Goal: Task Accomplishment & Management: Use online tool/utility

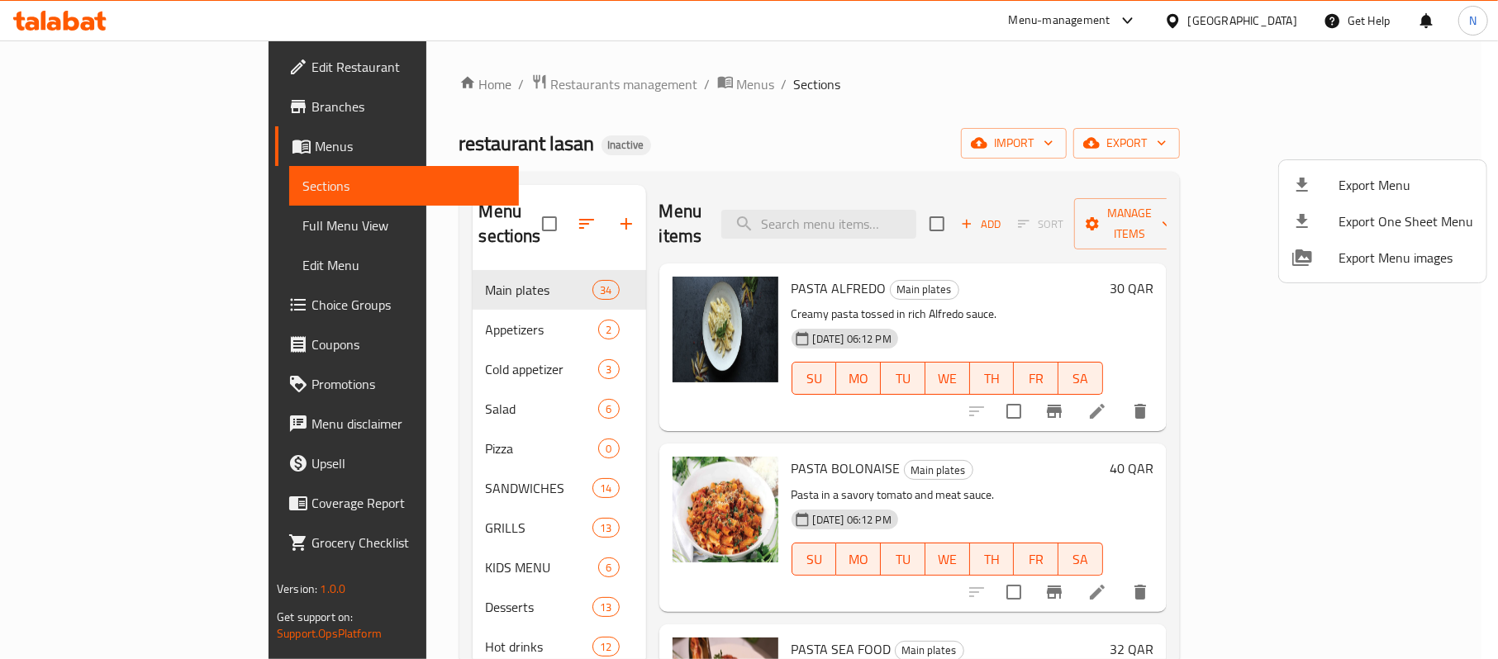
click at [1287, 18] on div at bounding box center [749, 329] width 1498 height 659
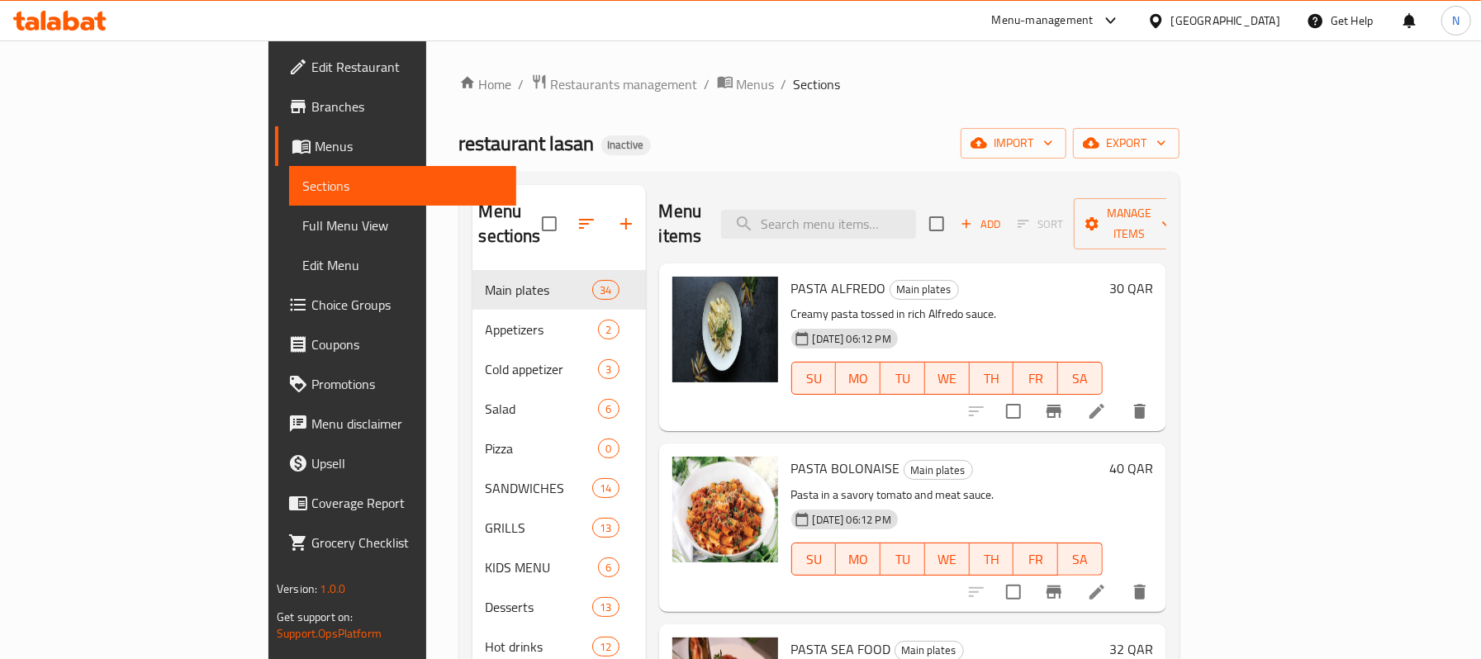
click at [1266, 23] on div "Qatar" at bounding box center [1226, 21] width 109 height 18
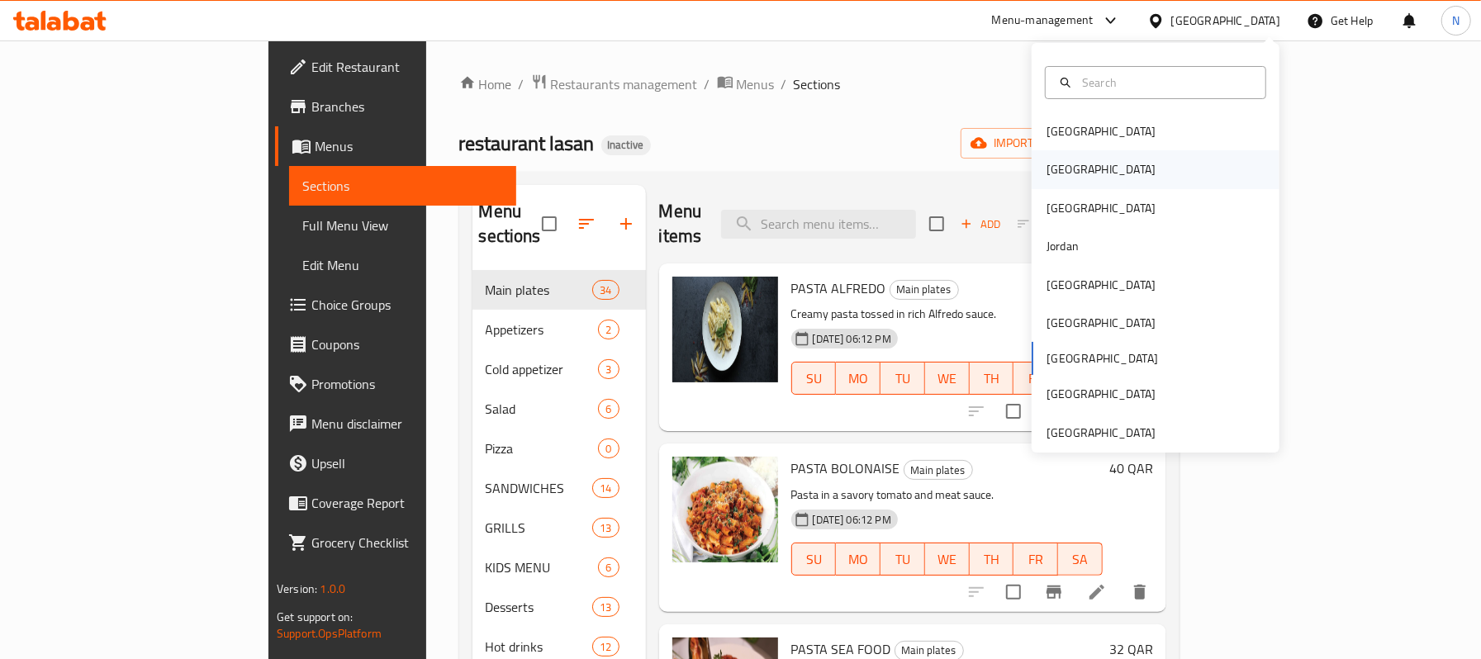
click at [1072, 183] on div "[GEOGRAPHIC_DATA]" at bounding box center [1156, 169] width 248 height 38
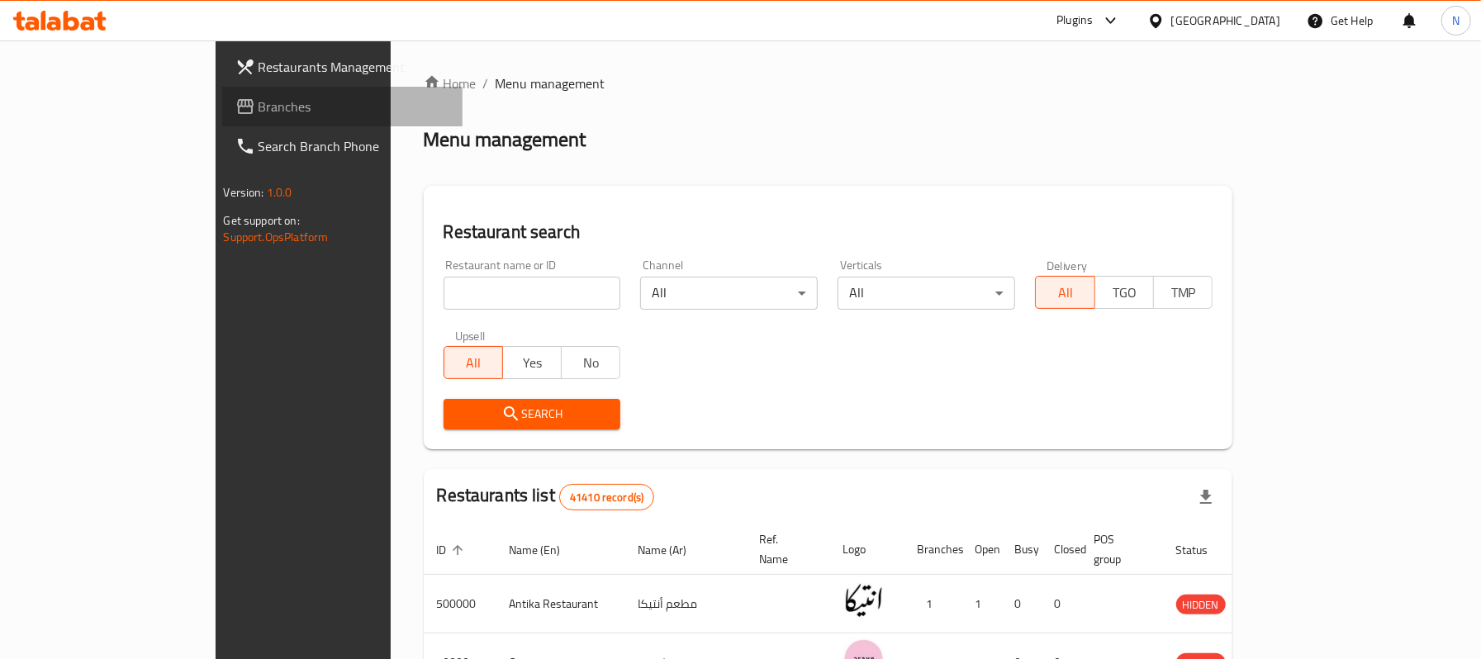
click at [222, 119] on link "Branches" at bounding box center [342, 107] width 240 height 40
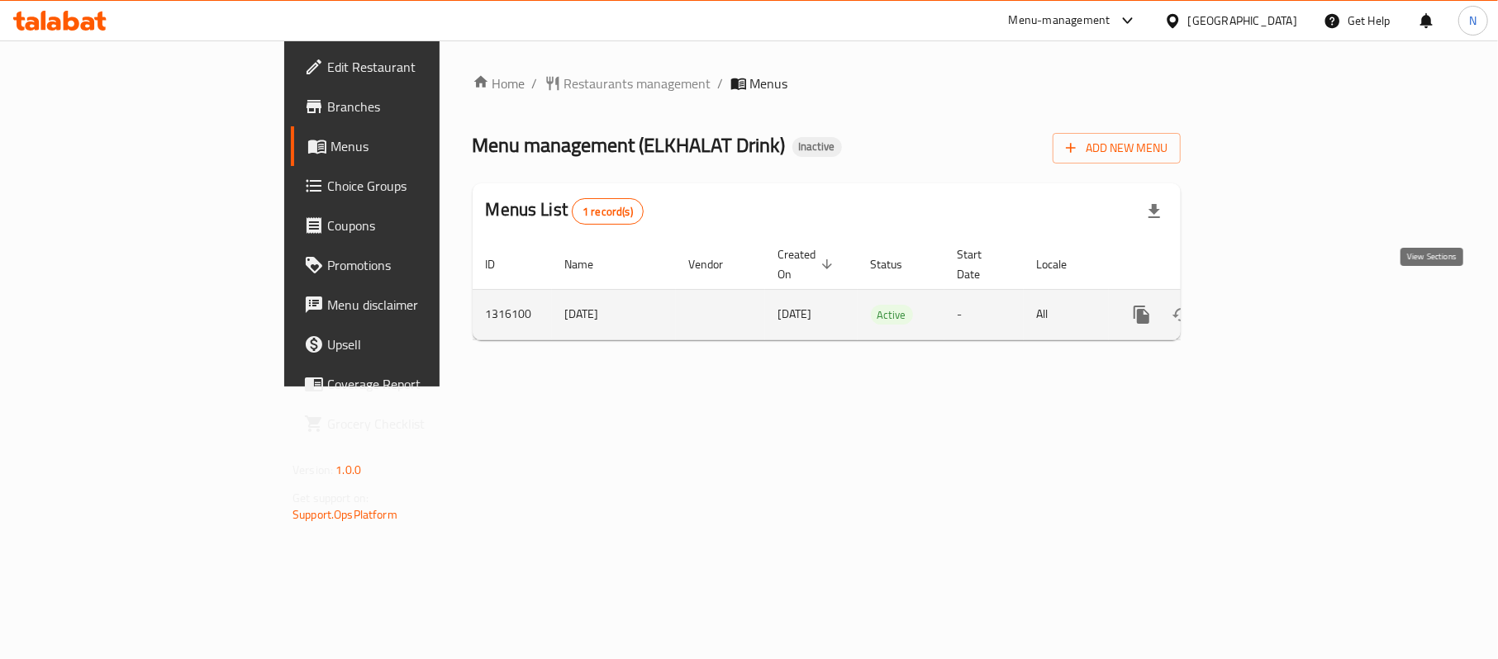
click at [1281, 295] on link "enhanced table" at bounding box center [1261, 315] width 40 height 40
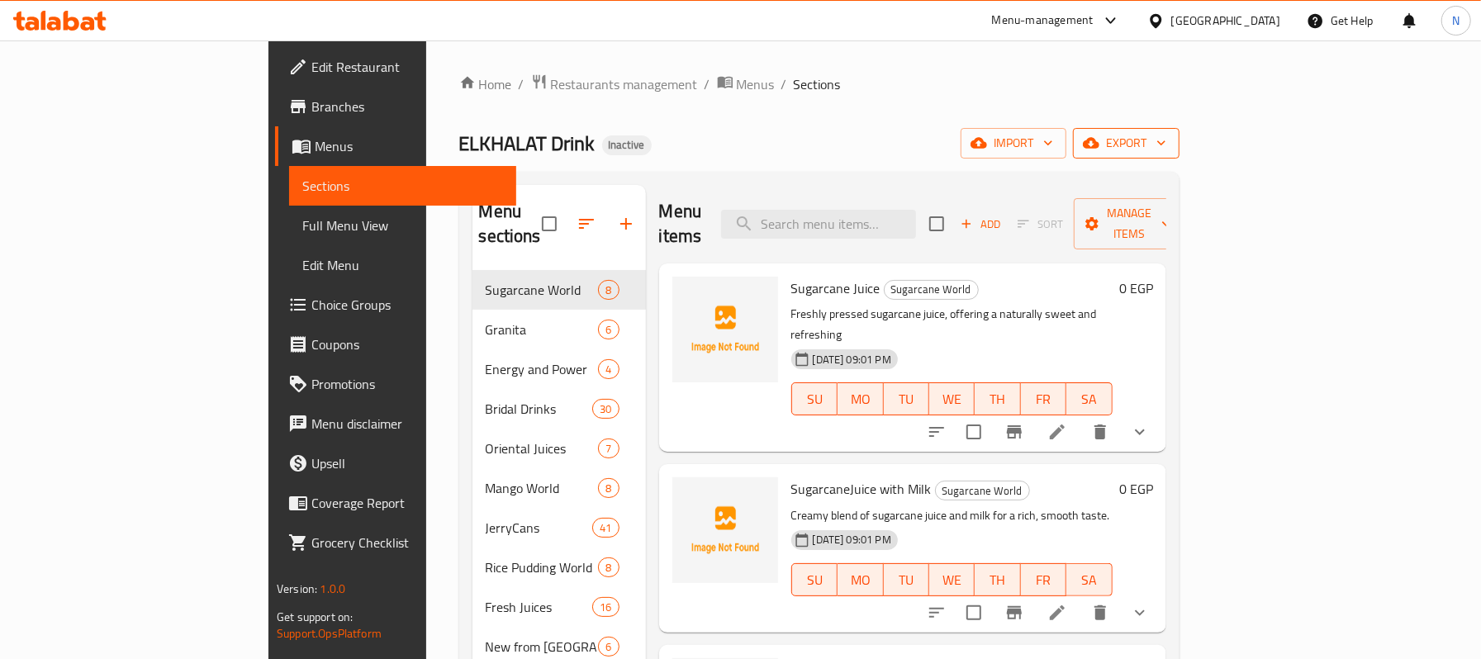
click at [1170, 140] on icon "button" at bounding box center [1161, 143] width 17 height 17
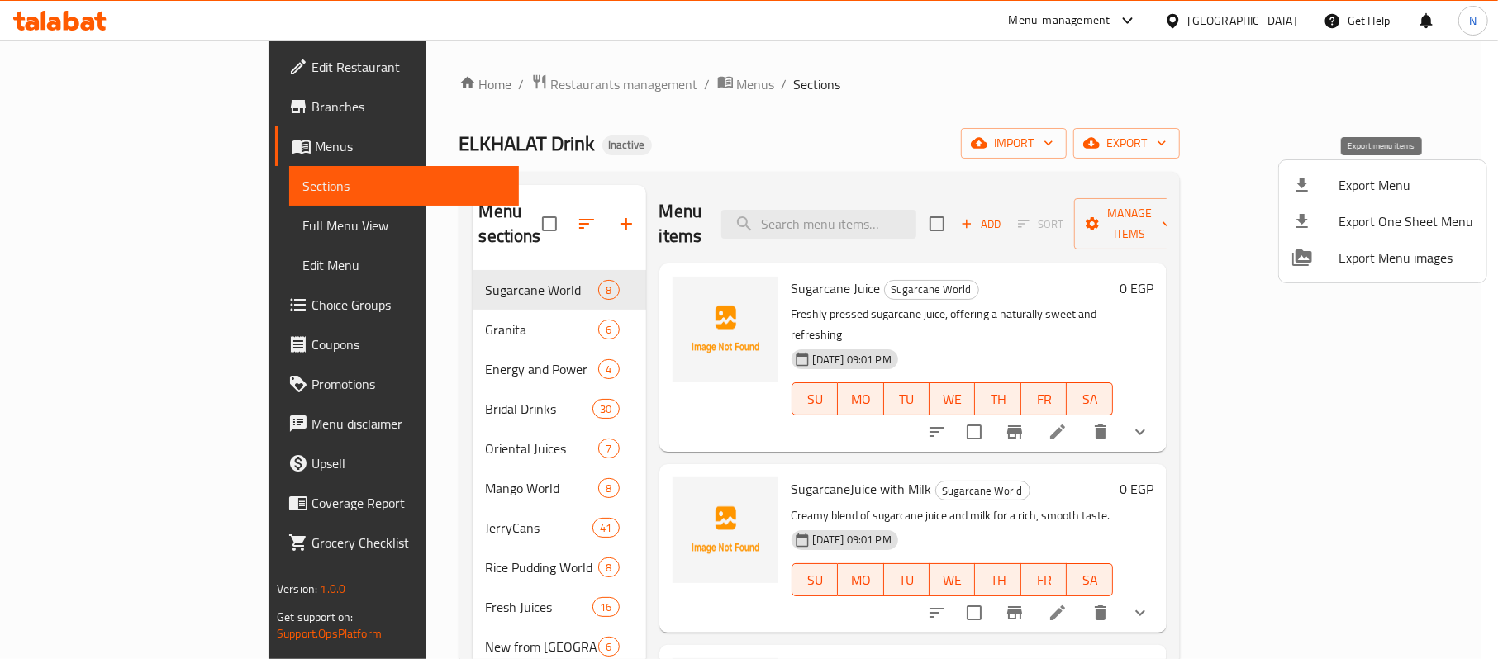
click at [1421, 170] on li "Export Menu" at bounding box center [1382, 185] width 207 height 36
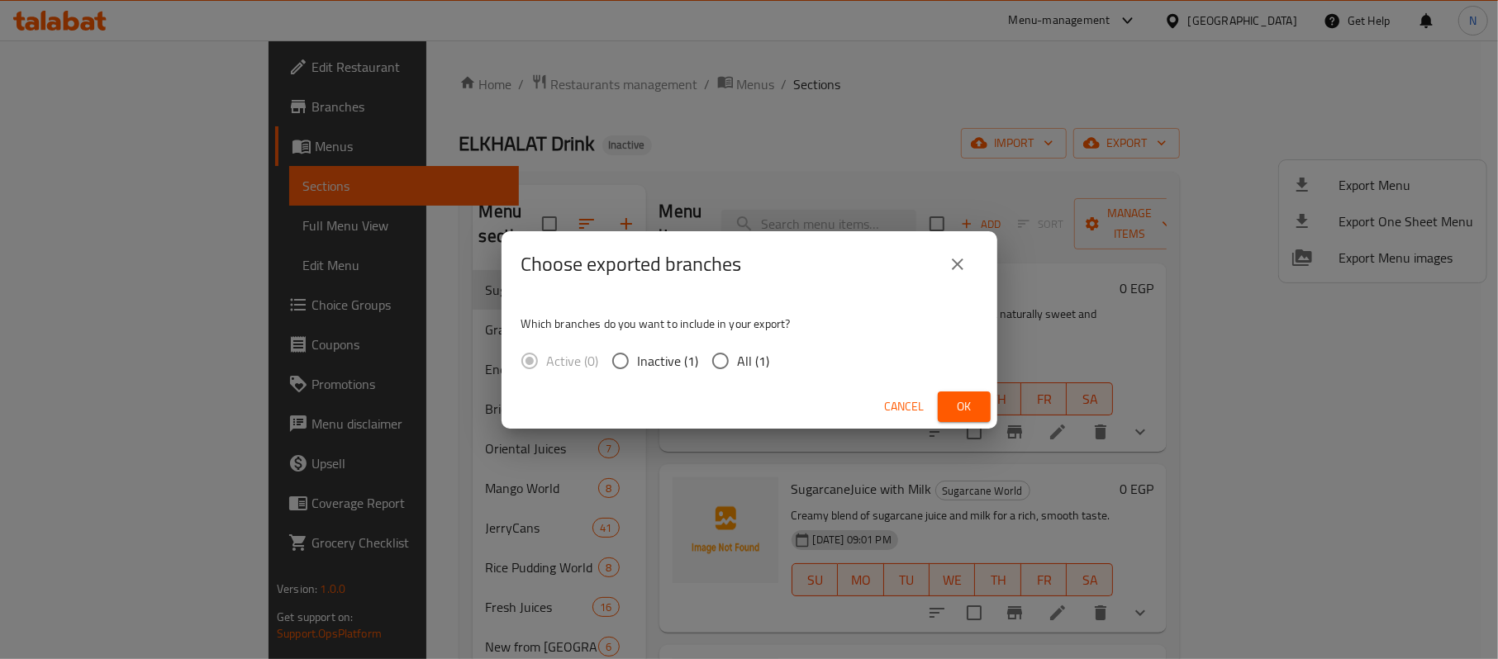
click at [747, 358] on span "All (1)" at bounding box center [754, 361] width 32 height 20
click at [738, 358] on input "All (1)" at bounding box center [720, 361] width 35 height 35
radio input "true"
click at [959, 411] on span "Ok" at bounding box center [964, 407] width 26 height 21
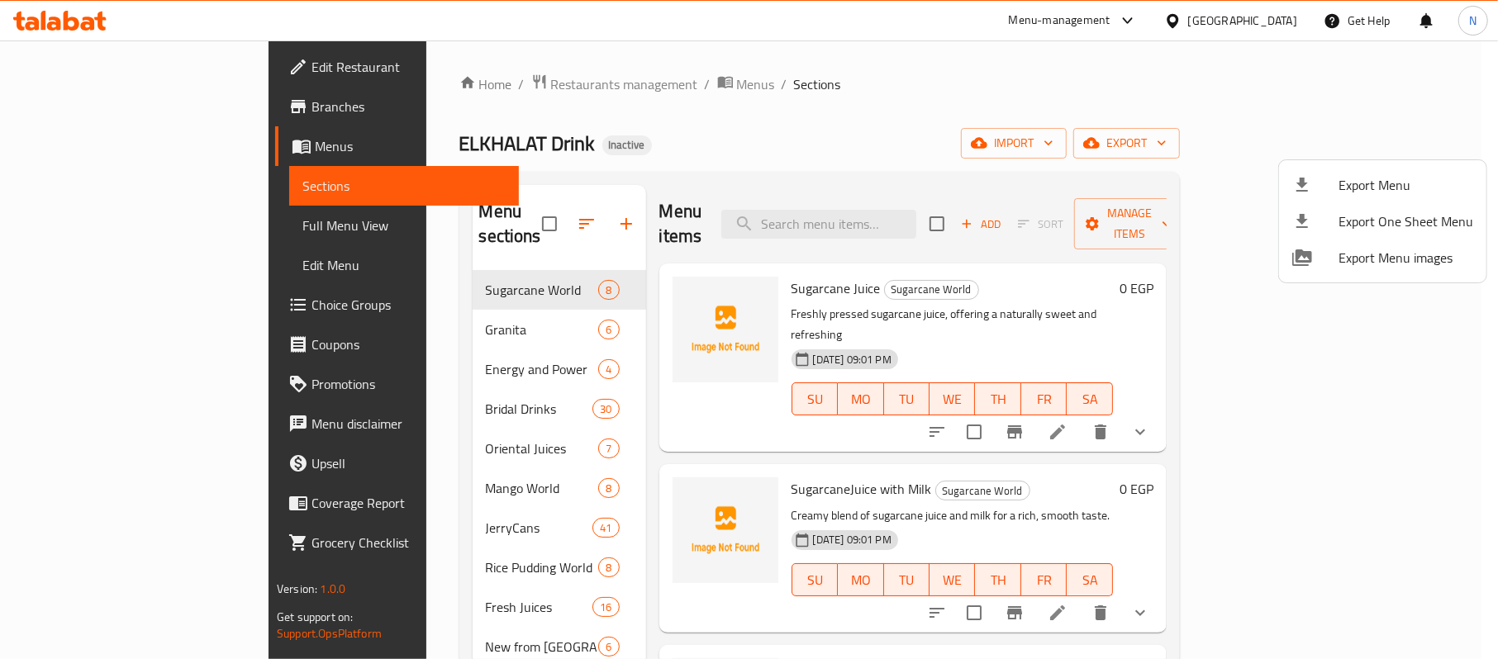
click at [1008, 89] on div at bounding box center [749, 329] width 1498 height 659
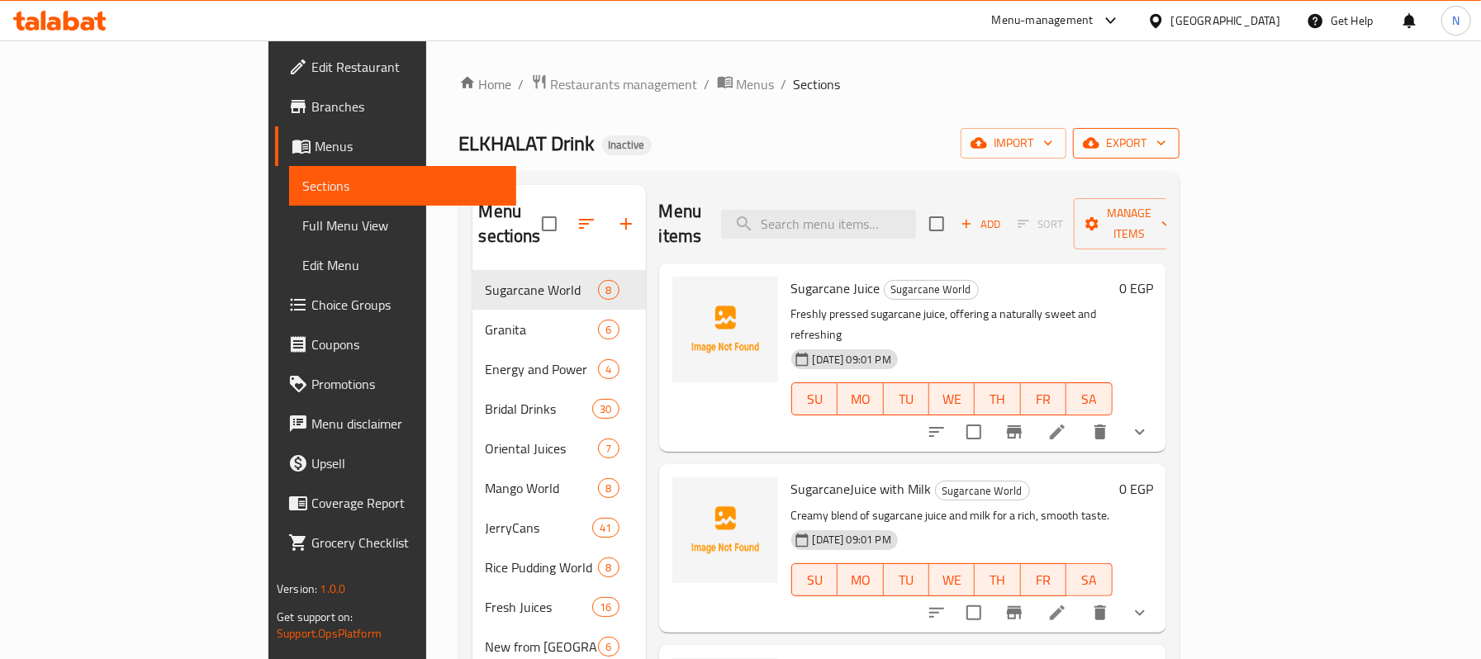
click at [1167, 136] on span "export" at bounding box center [1126, 143] width 80 height 21
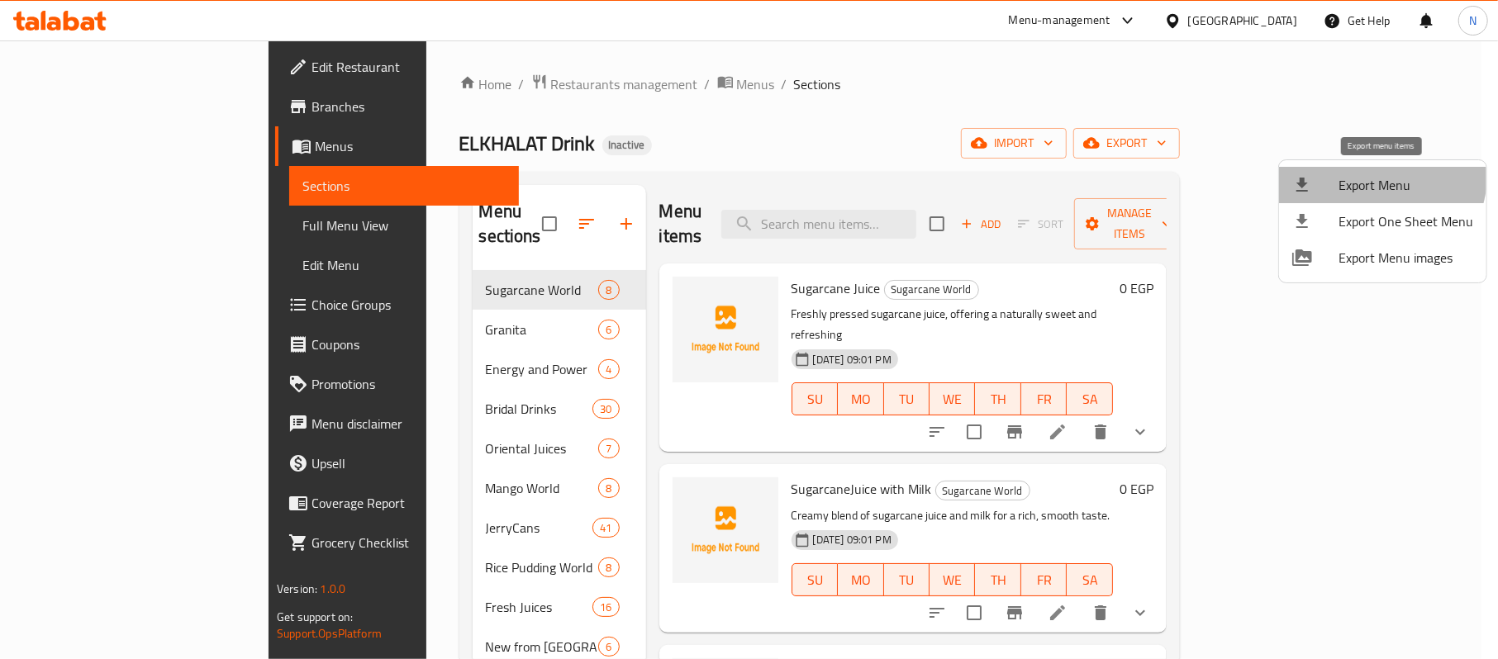
click at [1352, 169] on li "Export Menu" at bounding box center [1382, 185] width 207 height 36
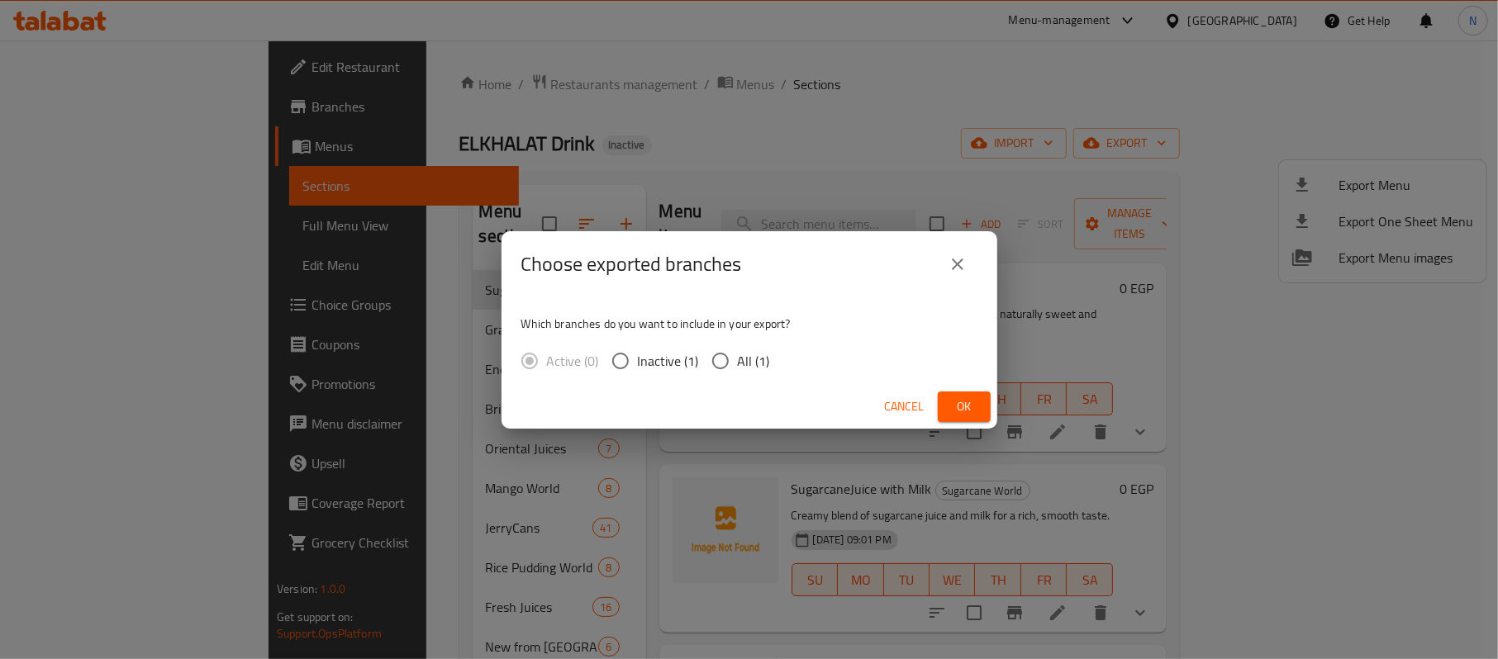
click at [747, 359] on span "All (1)" at bounding box center [754, 361] width 32 height 20
click at [738, 359] on input "All (1)" at bounding box center [720, 361] width 35 height 35
radio input "true"
click at [959, 403] on span "Ok" at bounding box center [964, 407] width 26 height 21
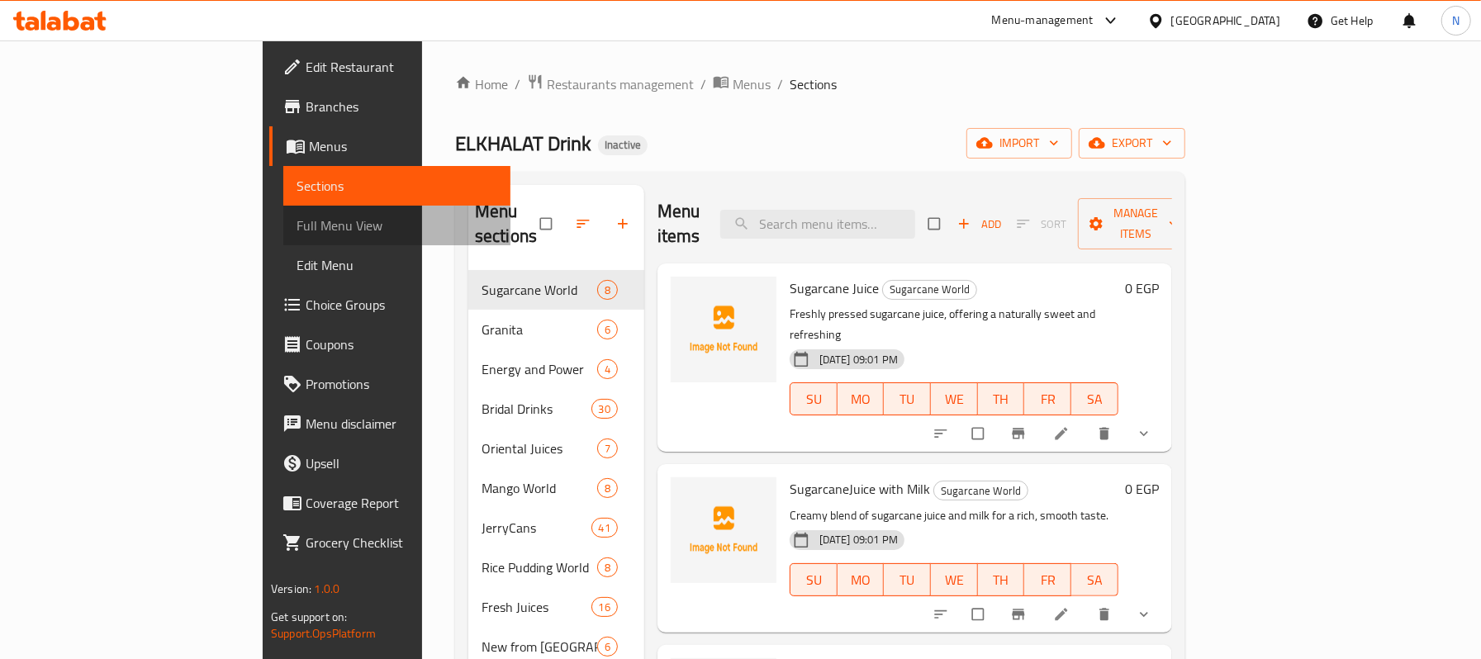
click at [297, 226] on span "Full Menu View" at bounding box center [397, 226] width 200 height 20
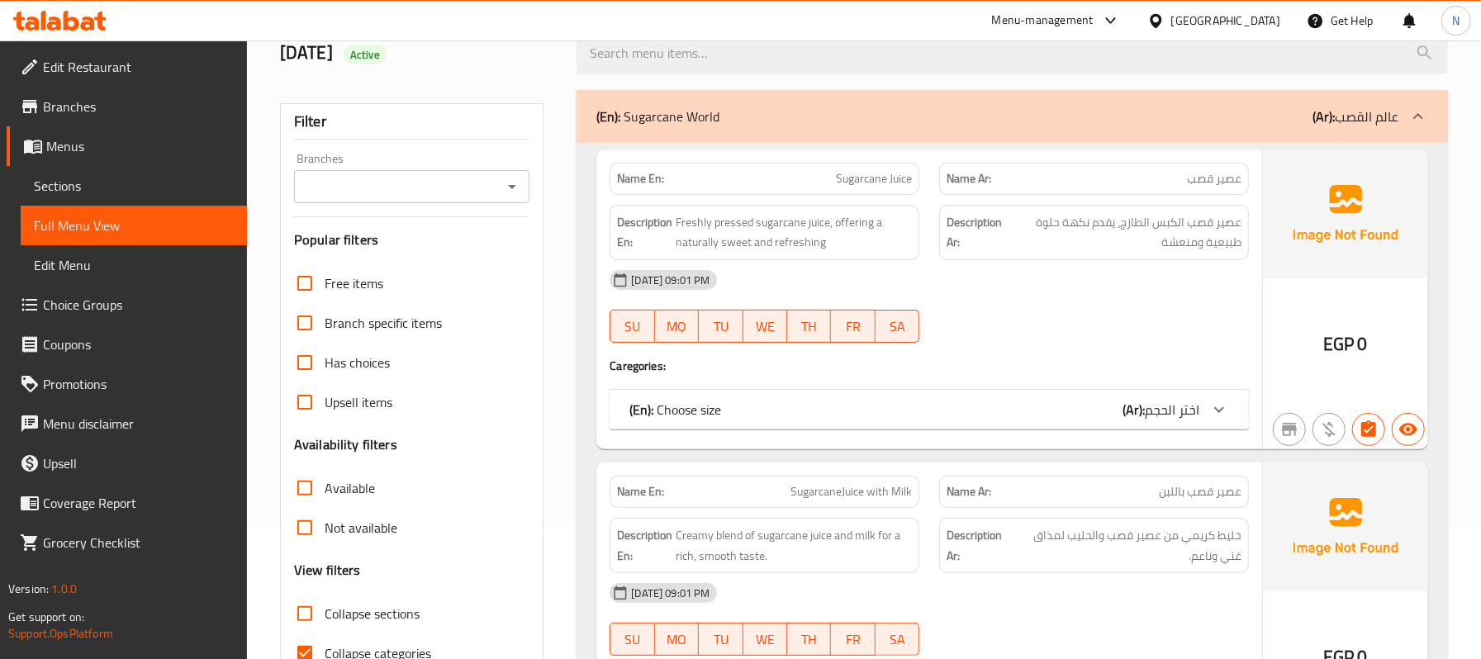
scroll to position [330, 0]
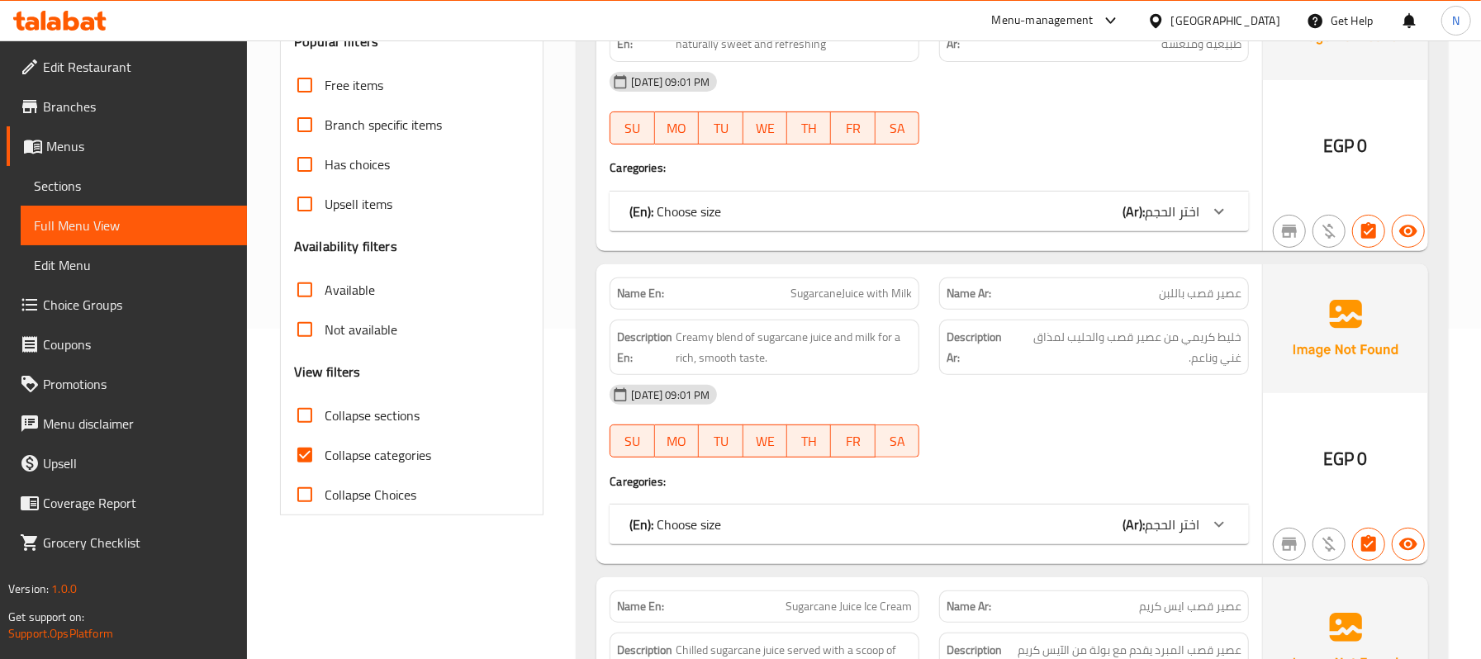
click at [330, 454] on span "Collapse categories" at bounding box center [378, 455] width 107 height 20
click at [325, 454] on input "Collapse categories" at bounding box center [305, 455] width 40 height 40
checkbox input "false"
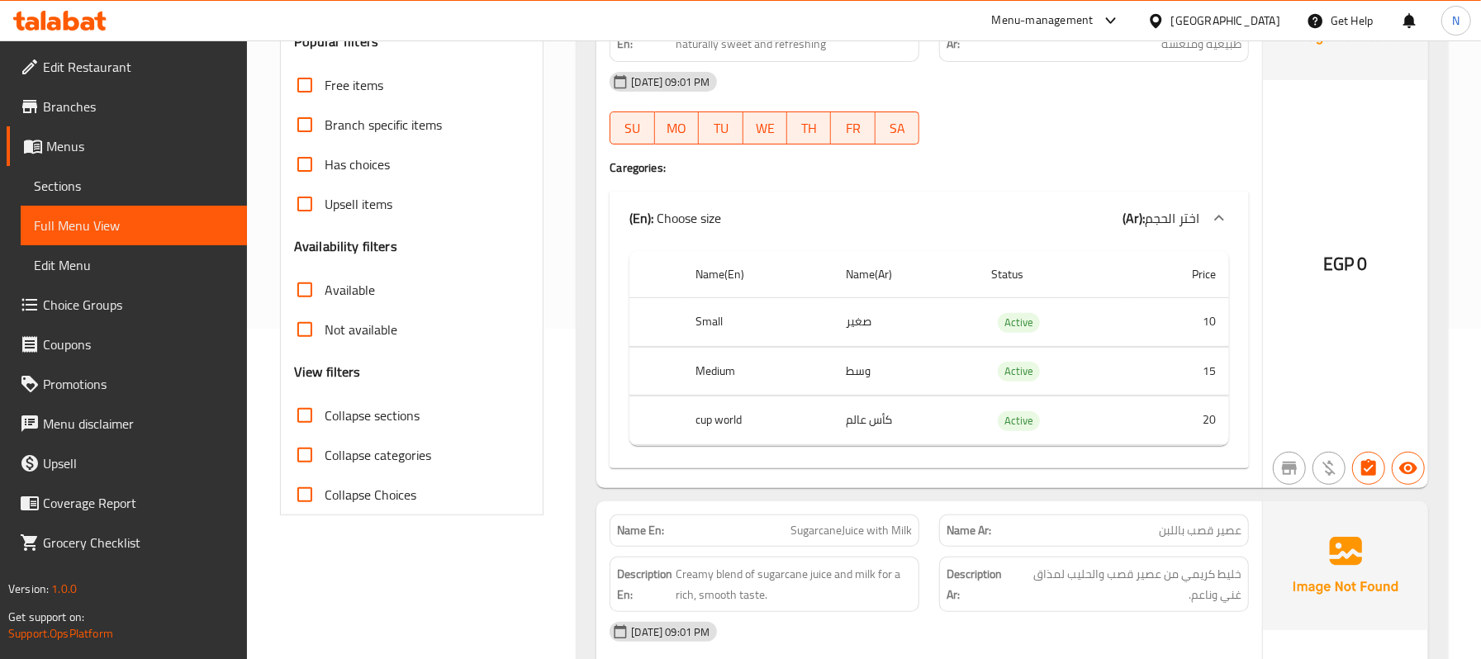
click at [338, 424] on span "Collapse sections" at bounding box center [372, 416] width 95 height 20
click at [325, 424] on input "Collapse sections" at bounding box center [305, 416] width 40 height 40
checkbox input "true"
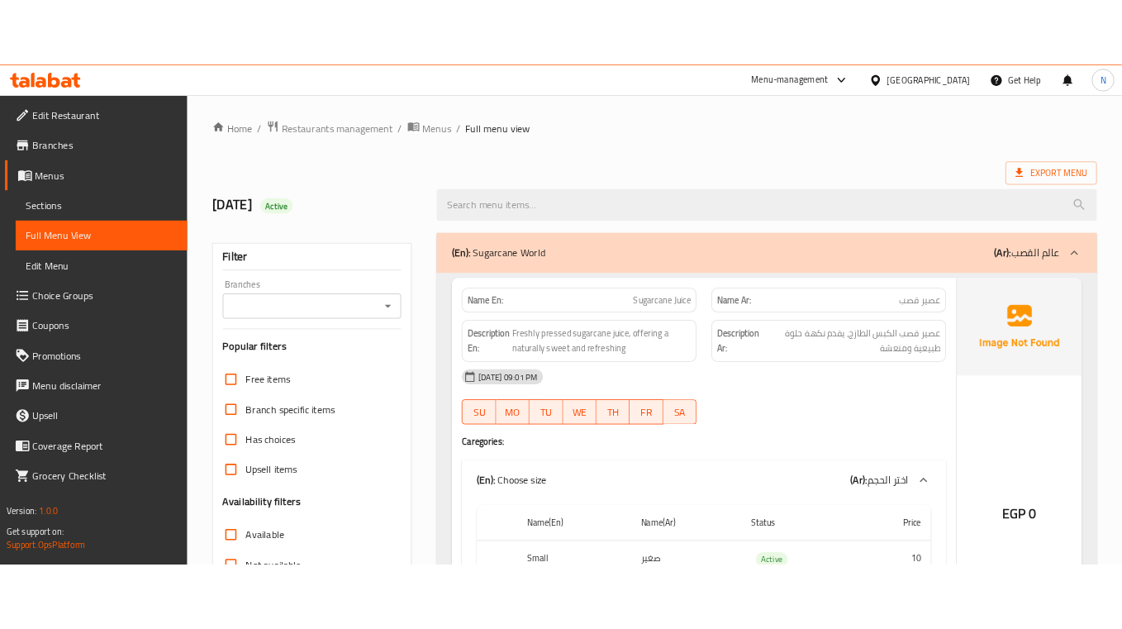
scroll to position [220, 0]
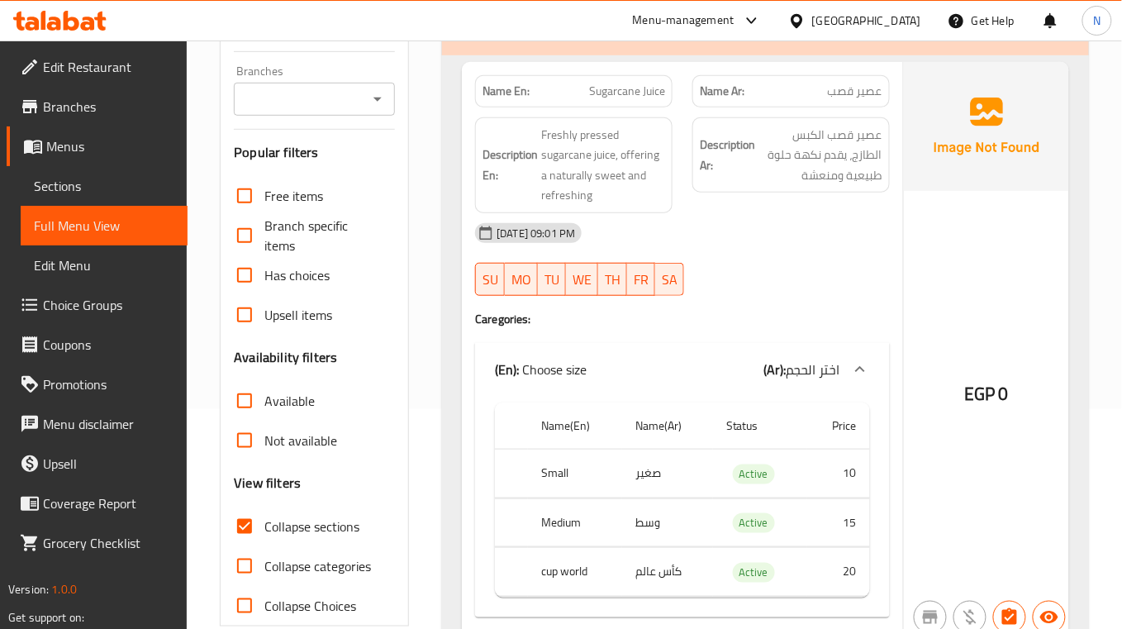
click at [606, 83] on span "Sugarcane Juice" at bounding box center [627, 91] width 76 height 17
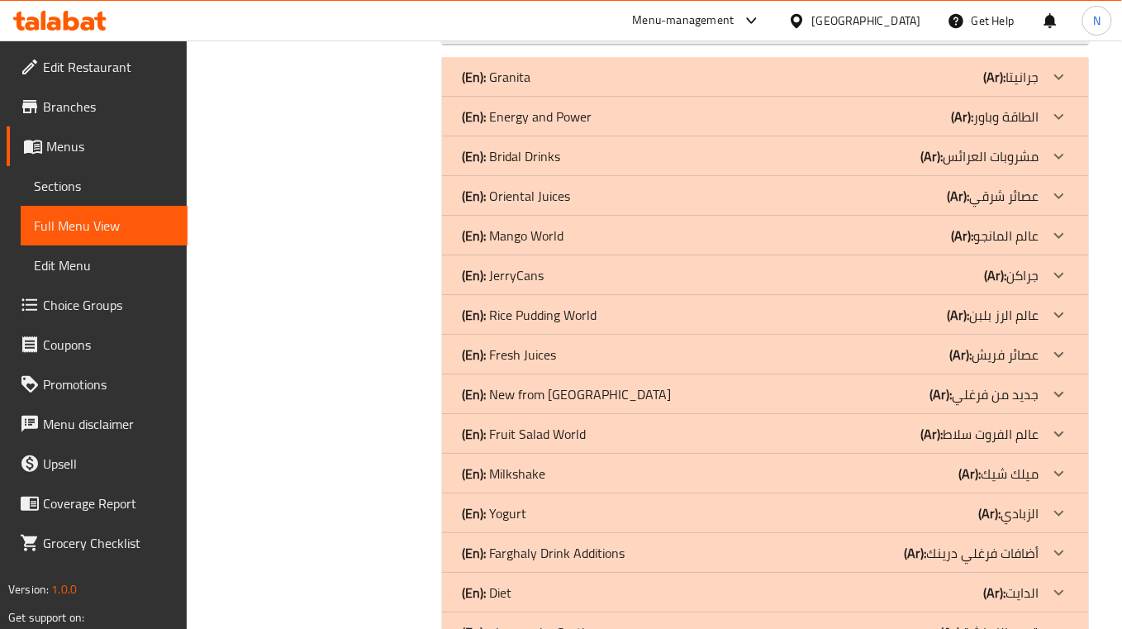
scroll to position [4736, 0]
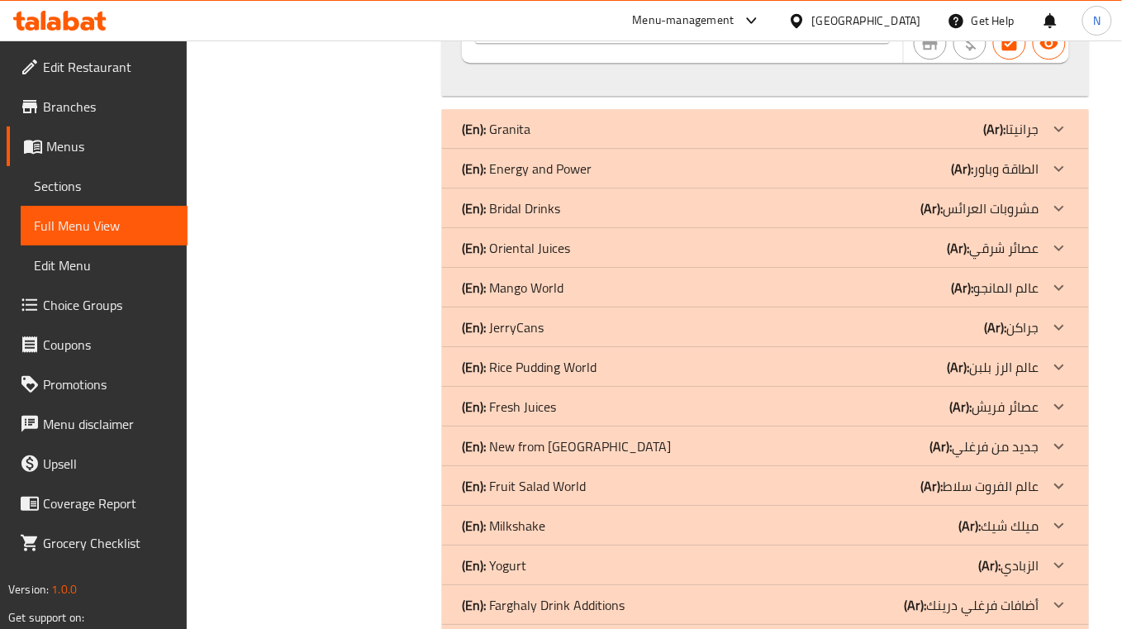
click at [791, 258] on div "(En): Oriental Juices (Ar): عصائر شرقي" at bounding box center [750, 248] width 577 height 20
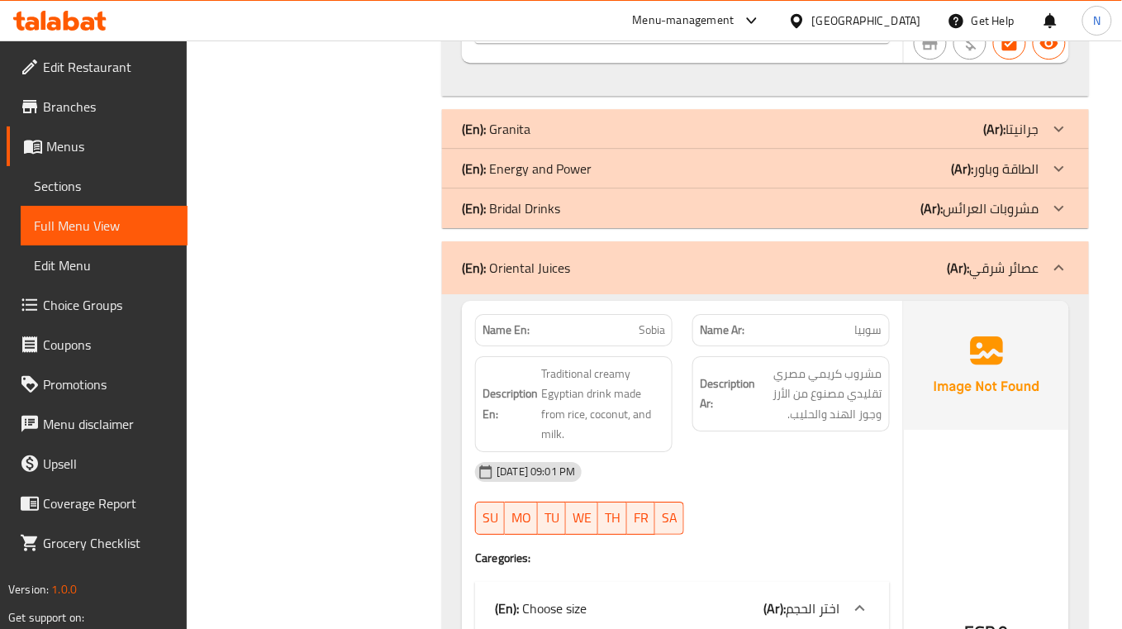
click at [664, 294] on div "(En): Oriental Juices (Ar): عصائر شرقي" at bounding box center [765, 267] width 647 height 53
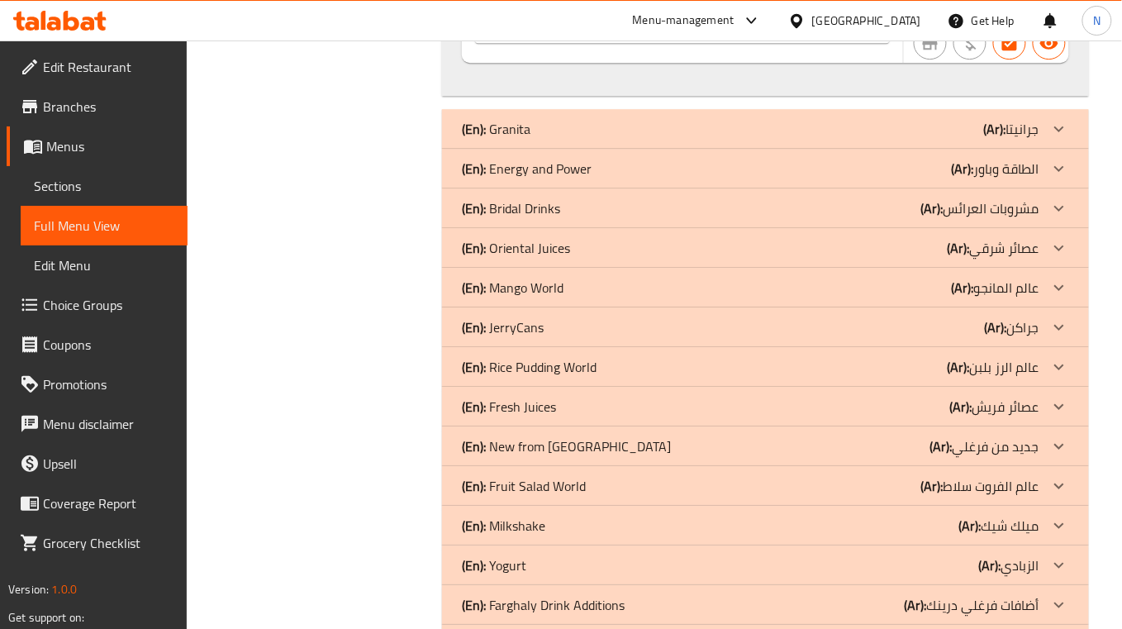
click at [882, 258] on div "(En): Oriental Juices (Ar): عصائر شرقي" at bounding box center [750, 248] width 577 height 20
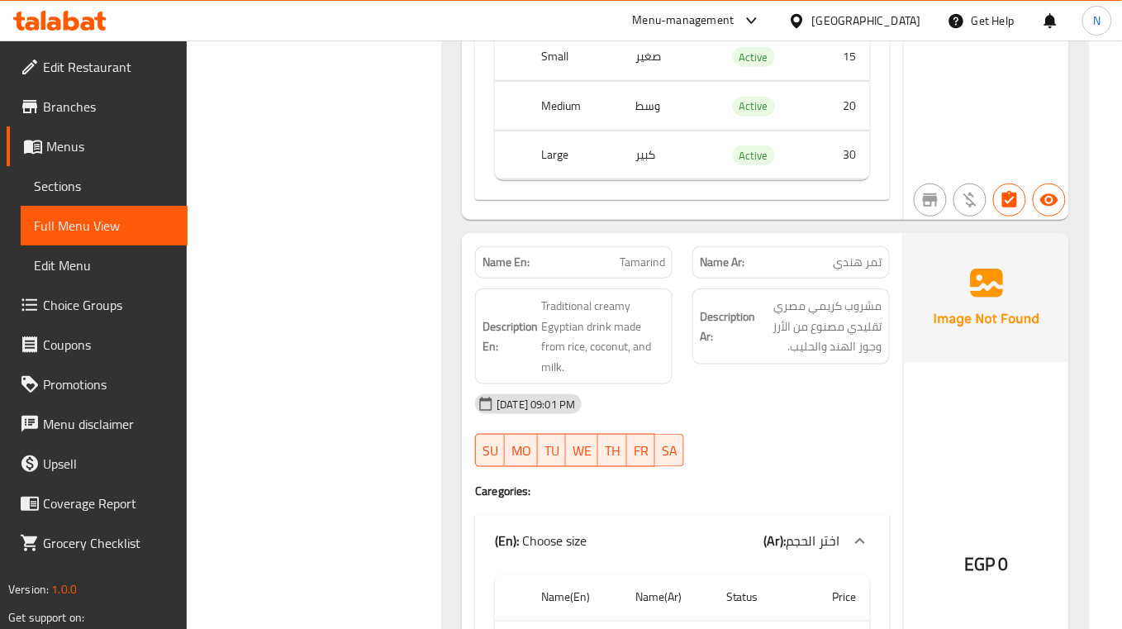
scroll to position [5397, 0]
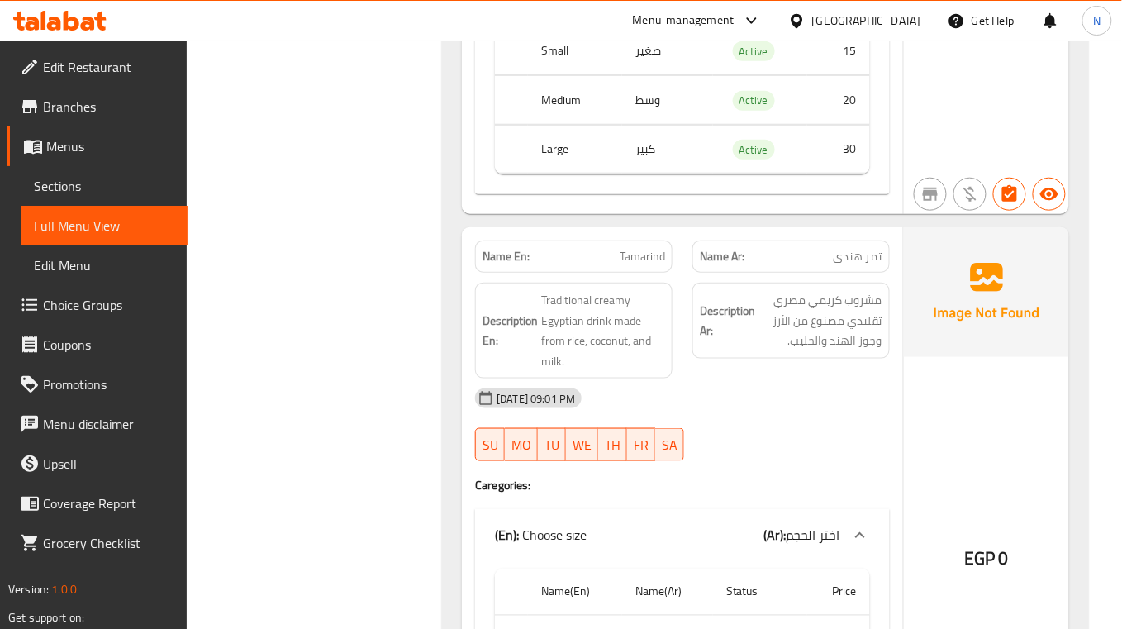
click at [622, 265] on span "Tamarind" at bounding box center [642, 256] width 45 height 17
copy span "Tamarind"
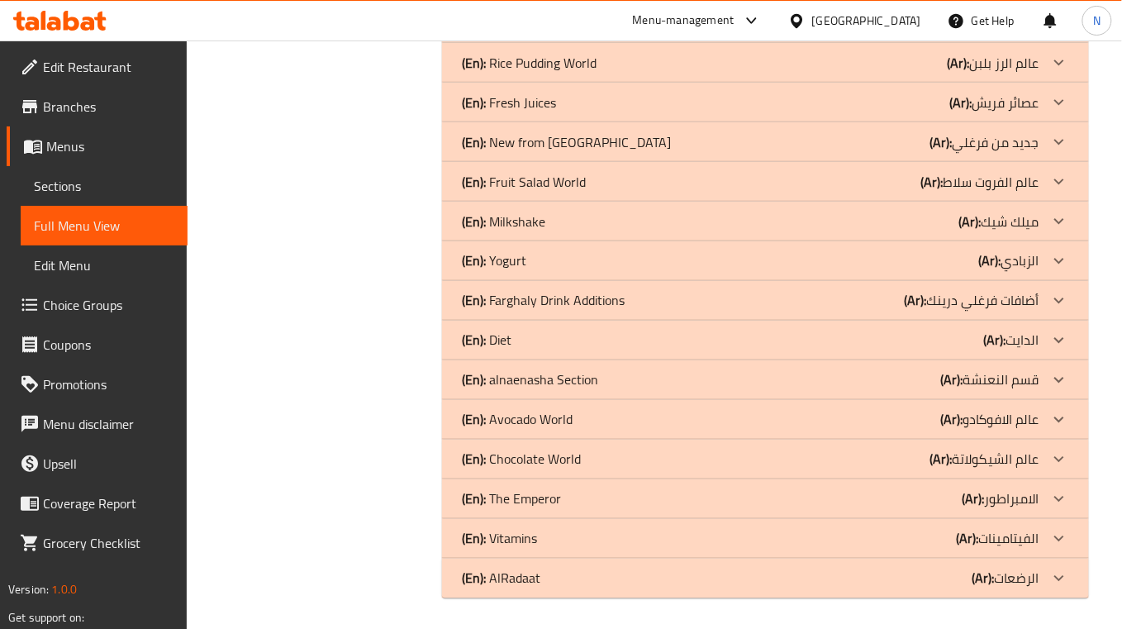
scroll to position [8971, 0]
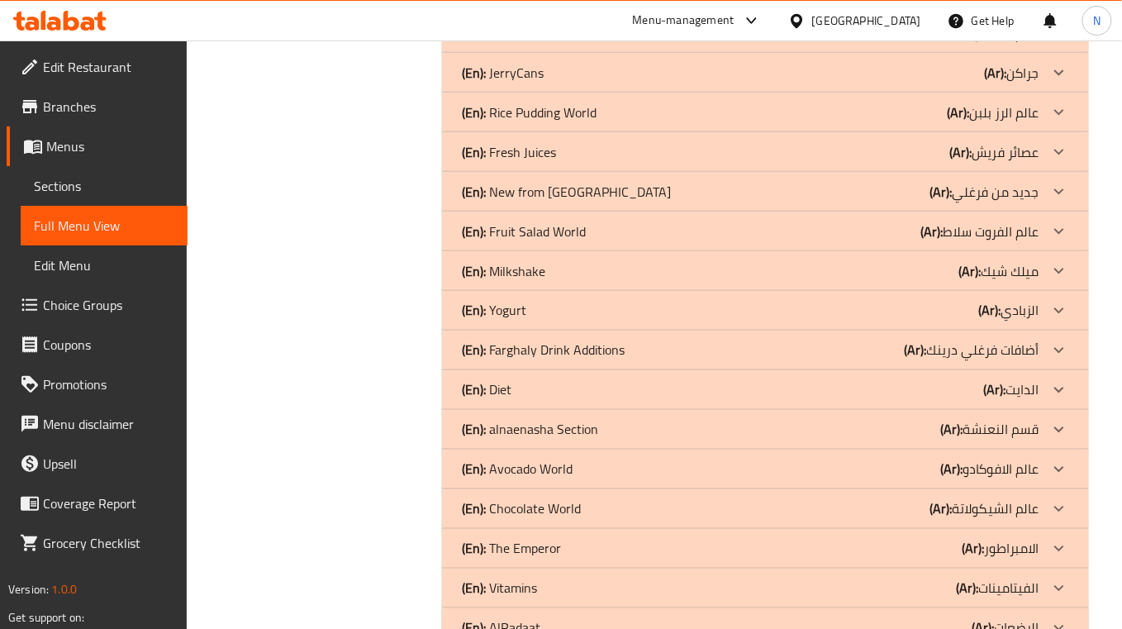
click at [983, 172] on div "(En): Fresh Juices (Ar): عصائر فريش" at bounding box center [765, 152] width 647 height 40
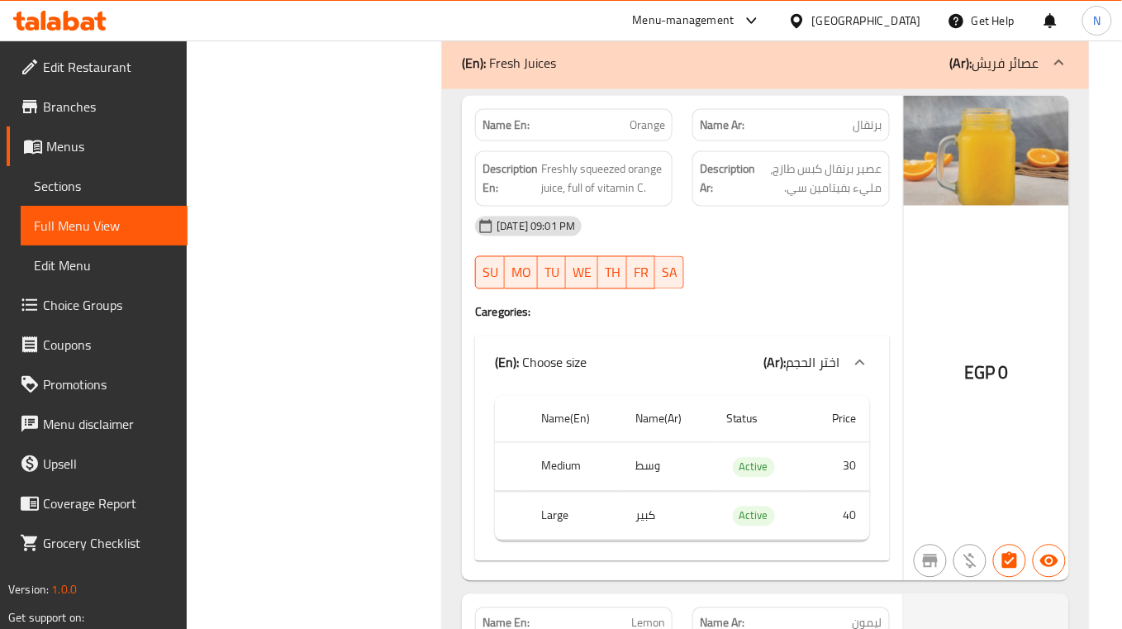
scroll to position [9081, 0]
click at [649, 132] on span "Orange" at bounding box center [648, 123] width 36 height 17
copy span "Orange"
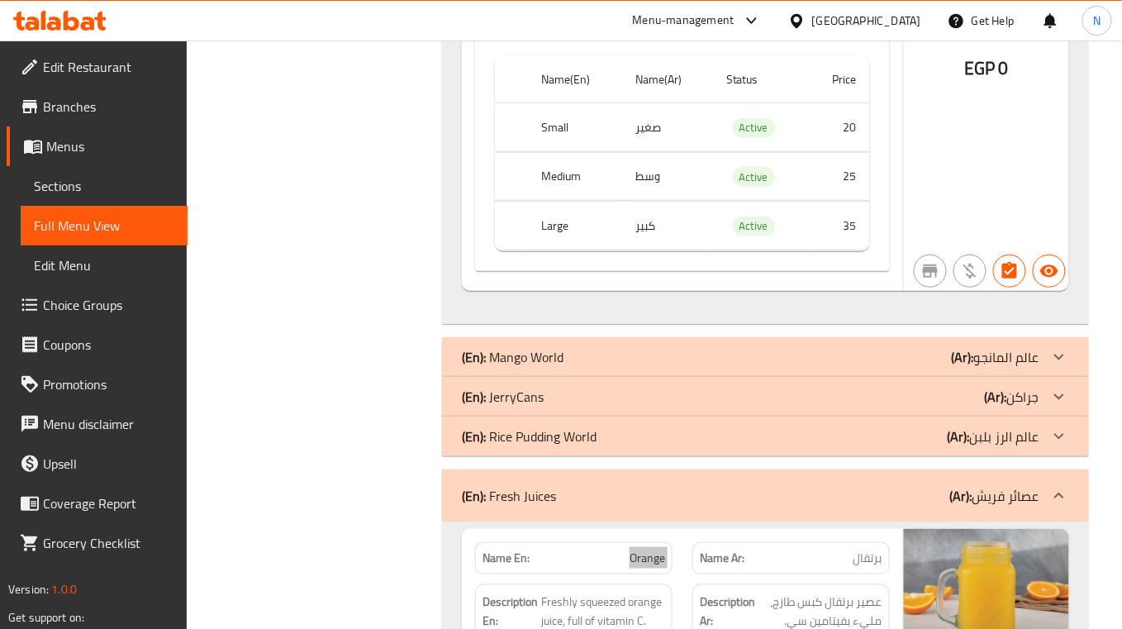
scroll to position [8640, 0]
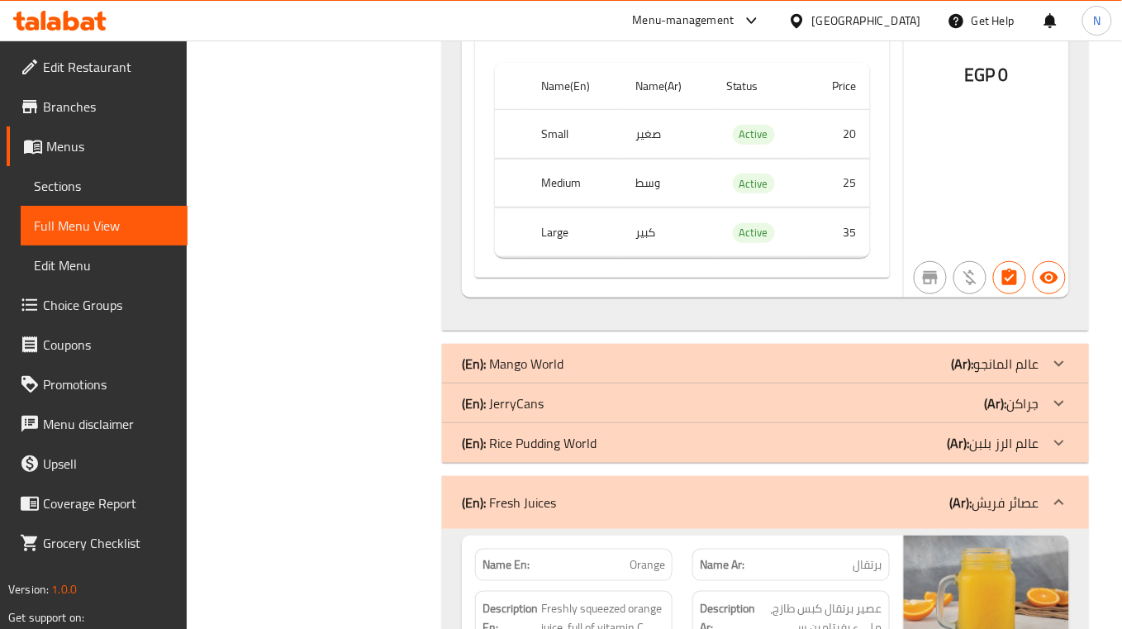
click at [351, 143] on div "Filter Branches Branches Popular filters Free items Branch specific items Has c…" at bounding box center [321, 368] width 222 height 17592
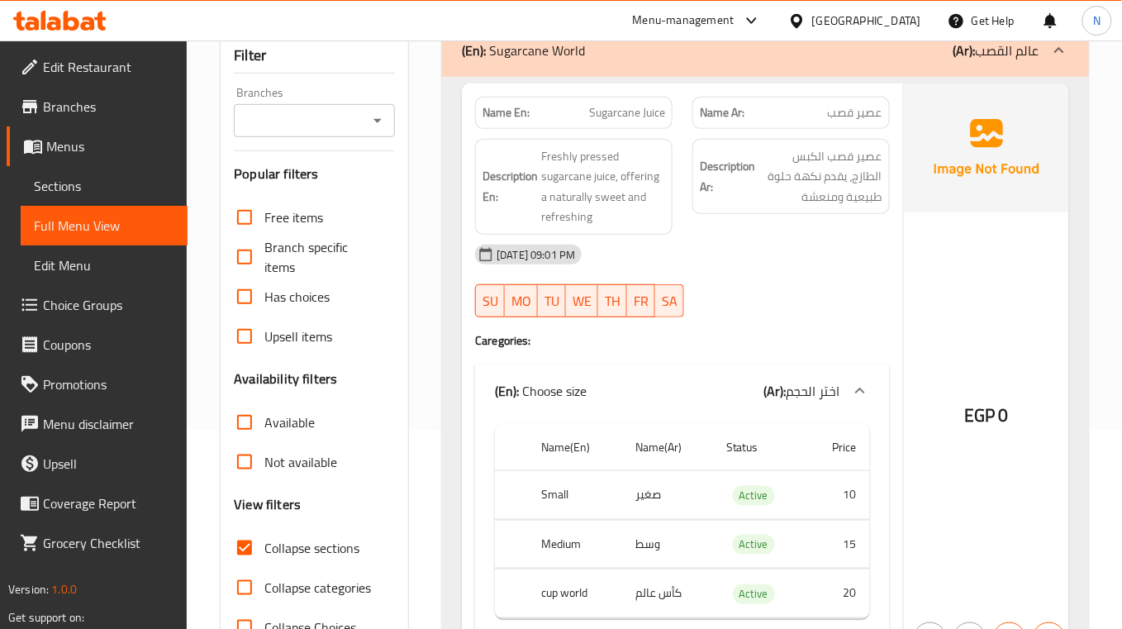
scroll to position [440, 0]
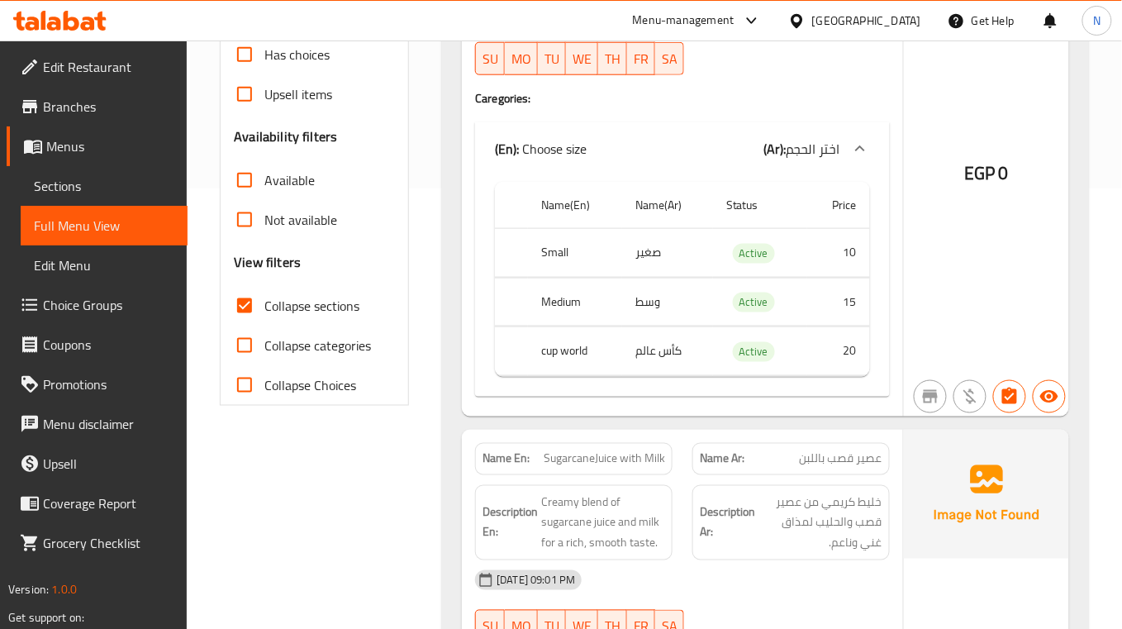
click at [282, 340] on span "Collapse categories" at bounding box center [317, 345] width 107 height 20
click at [264, 340] on input "Collapse categories" at bounding box center [245, 346] width 40 height 40
checkbox input "true"
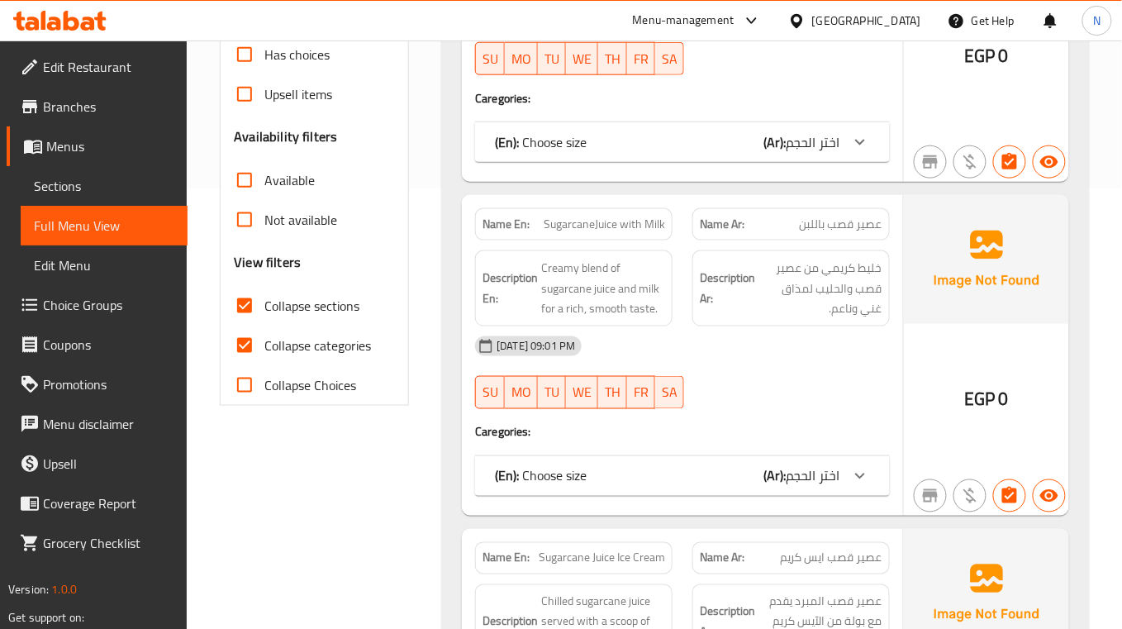
click at [312, 314] on span "Collapse sections" at bounding box center [311, 306] width 95 height 20
click at [264, 314] on input "Collapse sections" at bounding box center [245, 306] width 40 height 40
click at [312, 314] on span "Collapse sections" at bounding box center [311, 306] width 95 height 20
click at [264, 314] on input "Collapse sections" at bounding box center [245, 306] width 40 height 40
checkbox input "true"
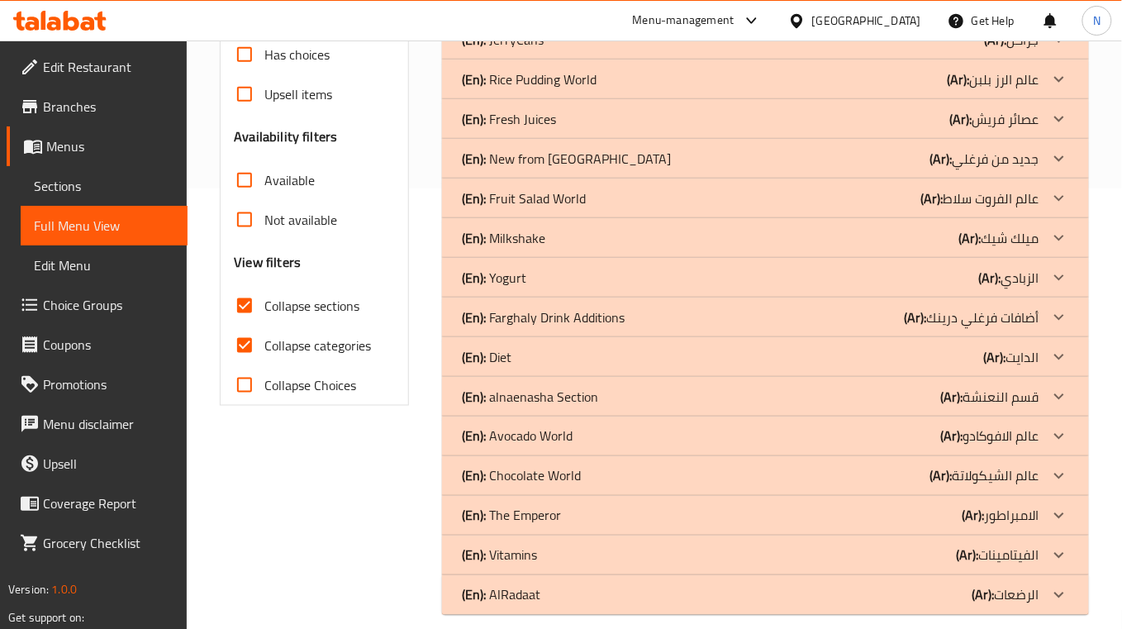
click at [1006, 359] on p "(Ar): الدايت" at bounding box center [1011, 357] width 55 height 20
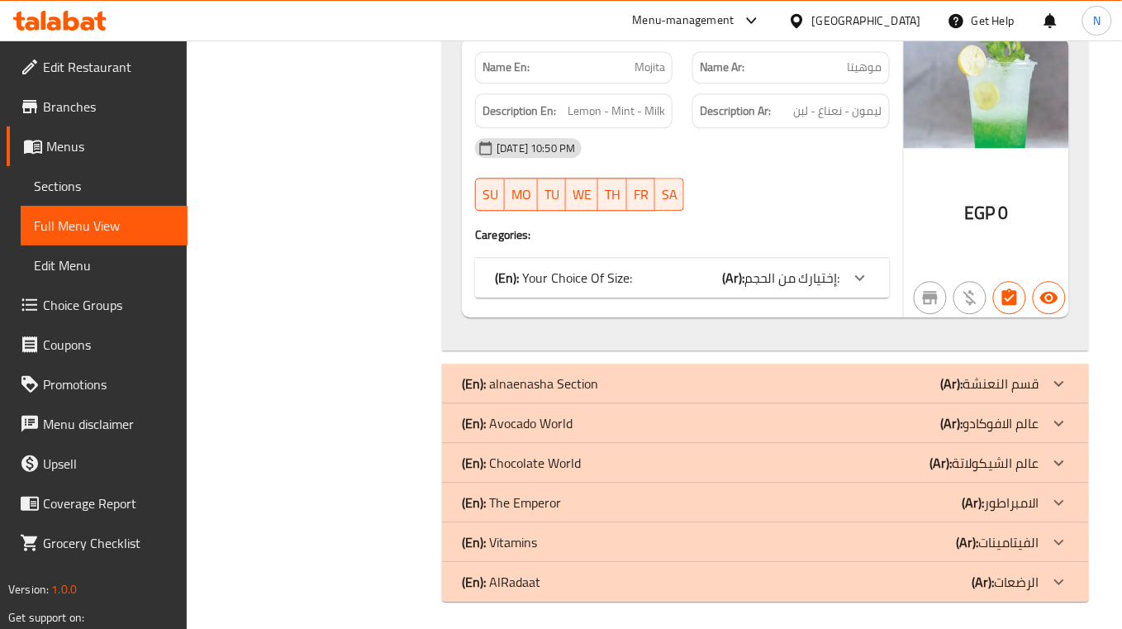
scroll to position [2687, 0]
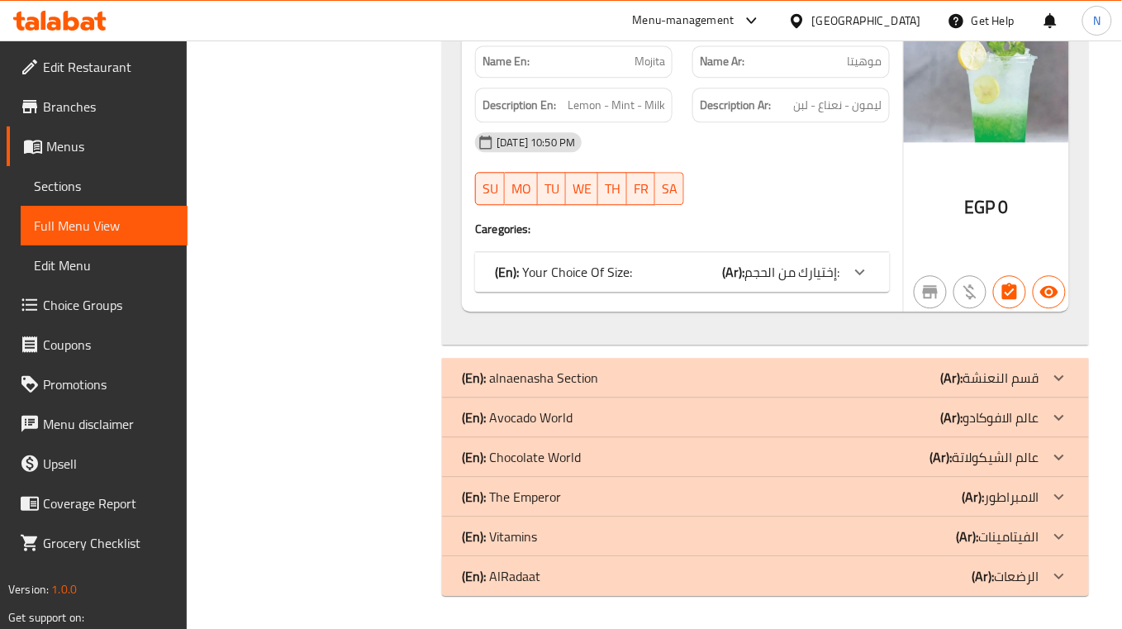
click at [552, 526] on div "(En): Vitamins (Ar): الفيتامينات" at bounding box center [750, 536] width 577 height 20
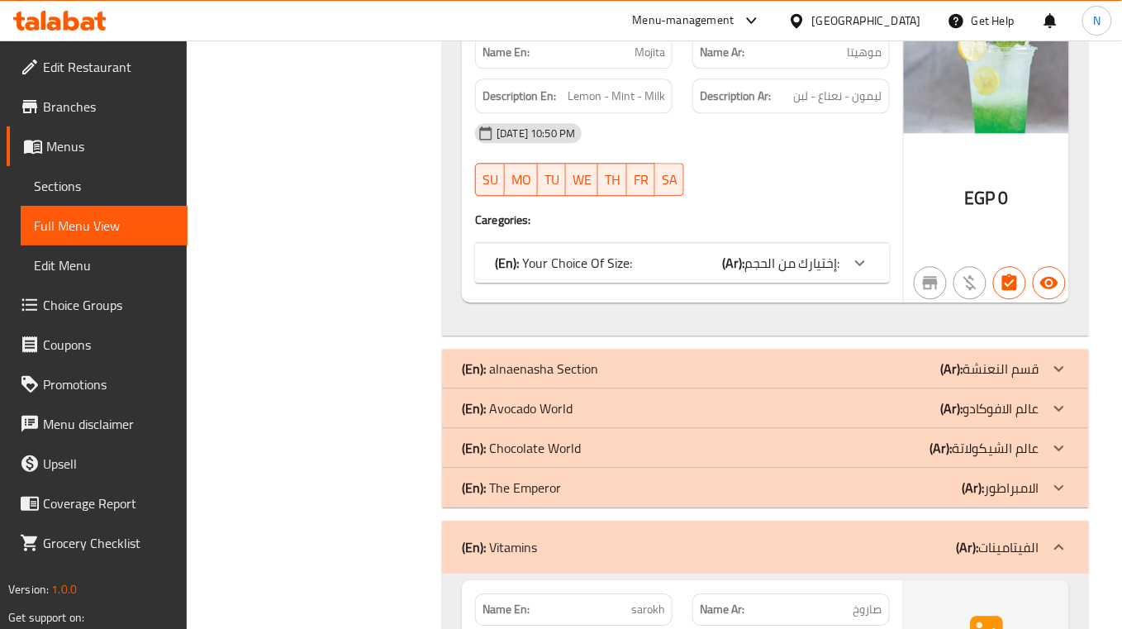
scroll to position [3017, 0]
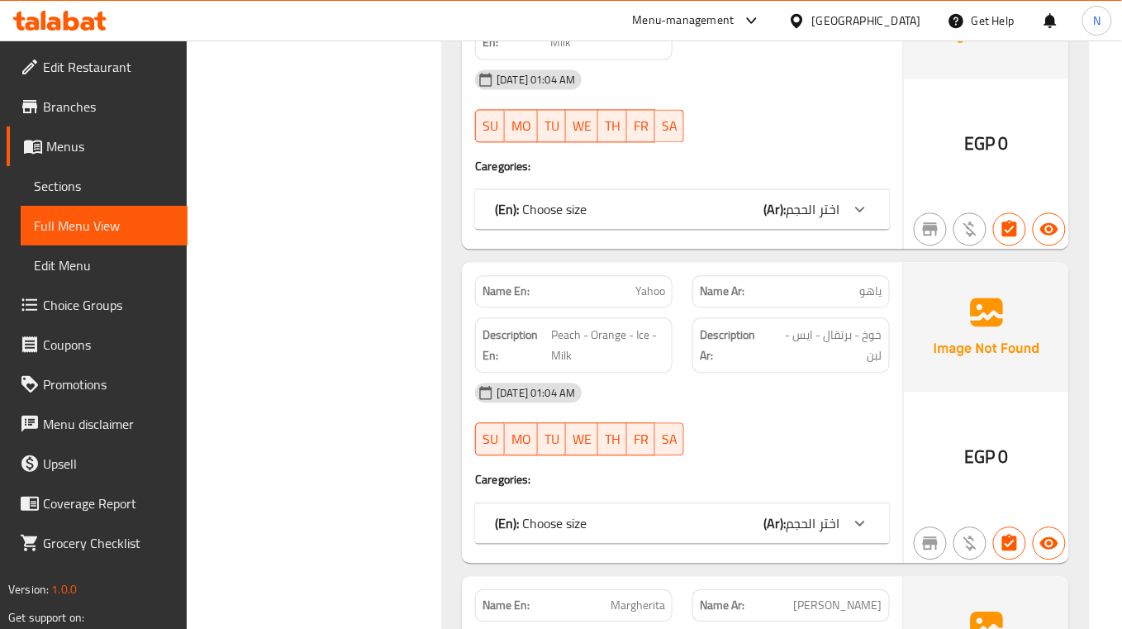
scroll to position [4449, 0]
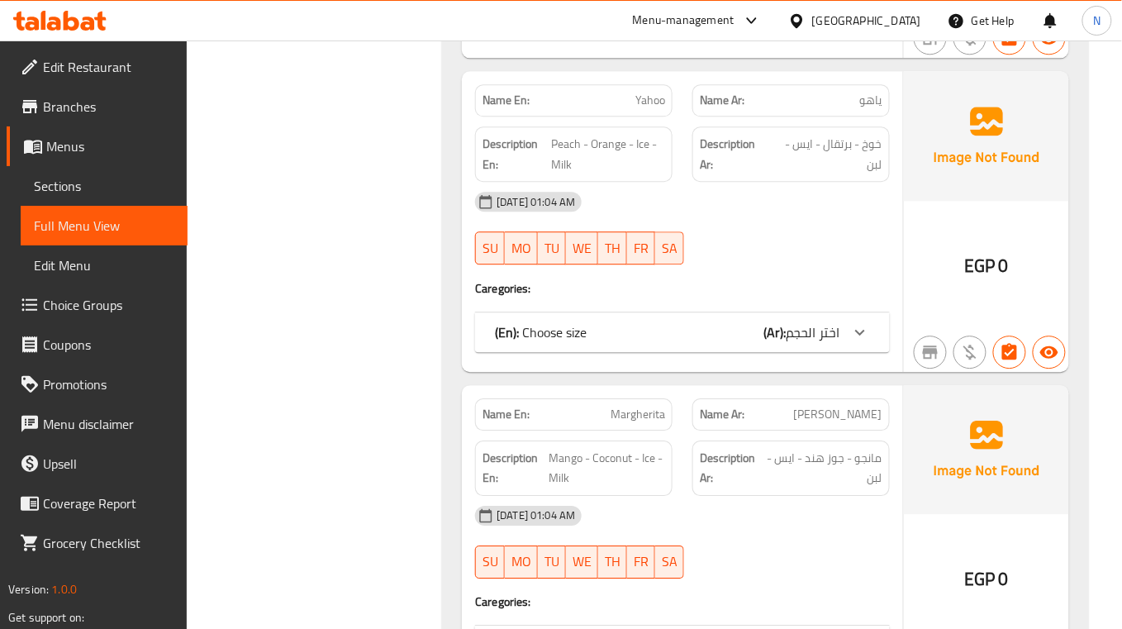
click at [481, 371] on div "Name En: Yahoo Name Ar: ياهو Description En: Peach - Orange - Ice - Milk Descri…" at bounding box center [682, 221] width 441 height 300
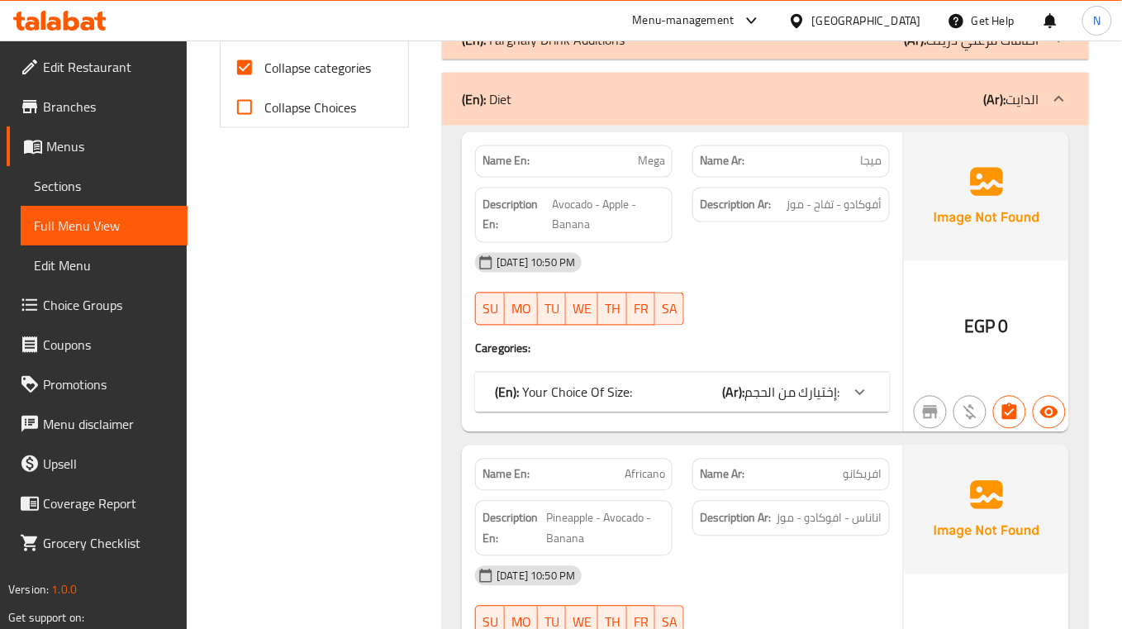
scroll to position [704, 0]
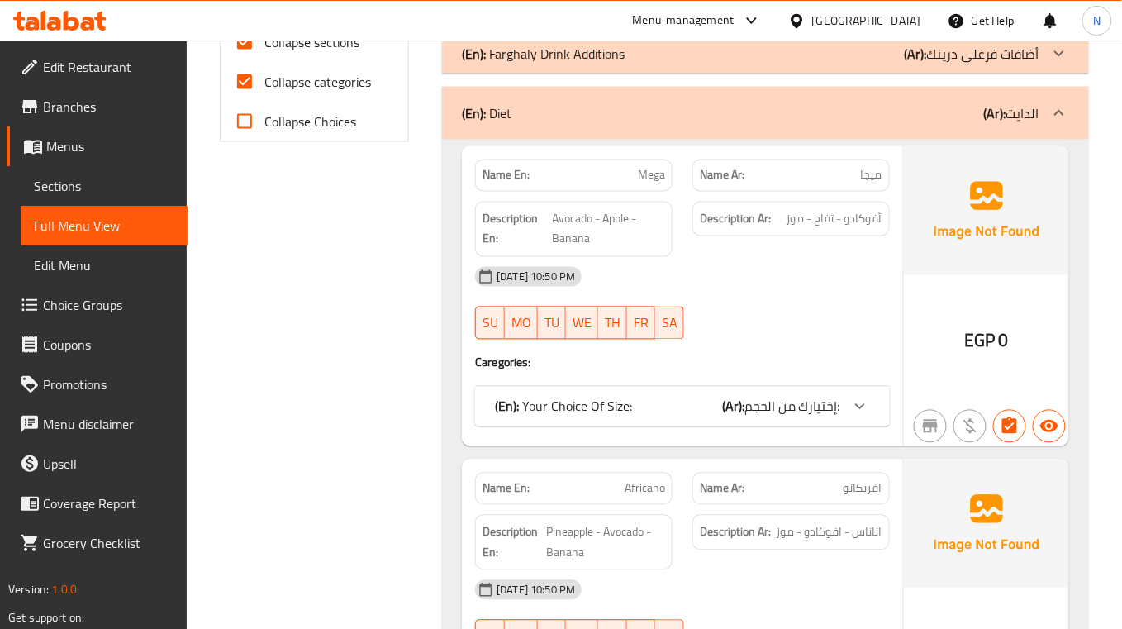
drag, startPoint x: 282, startPoint y: 80, endPoint x: 297, endPoint y: 50, distance: 34.4
click at [282, 80] on span "Collapse categories" at bounding box center [317, 82] width 107 height 20
click at [264, 80] on input "Collapse categories" at bounding box center [245, 82] width 40 height 40
checkbox input "false"
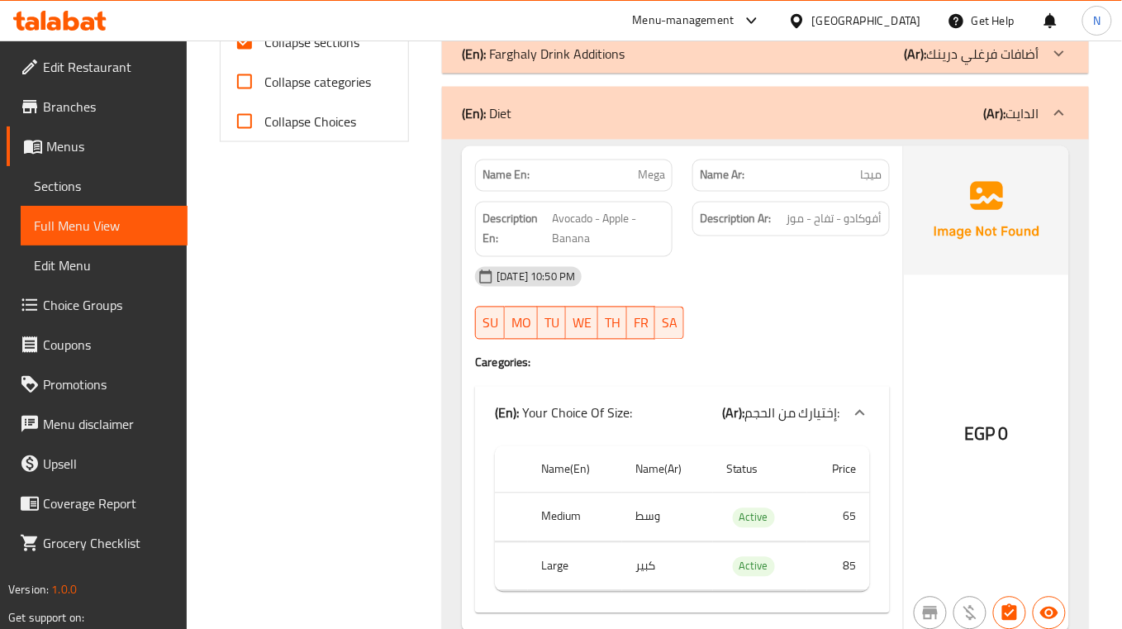
click at [297, 50] on span "Collapse sections" at bounding box center [311, 42] width 95 height 20
click at [264, 50] on input "Collapse sections" at bounding box center [245, 42] width 40 height 40
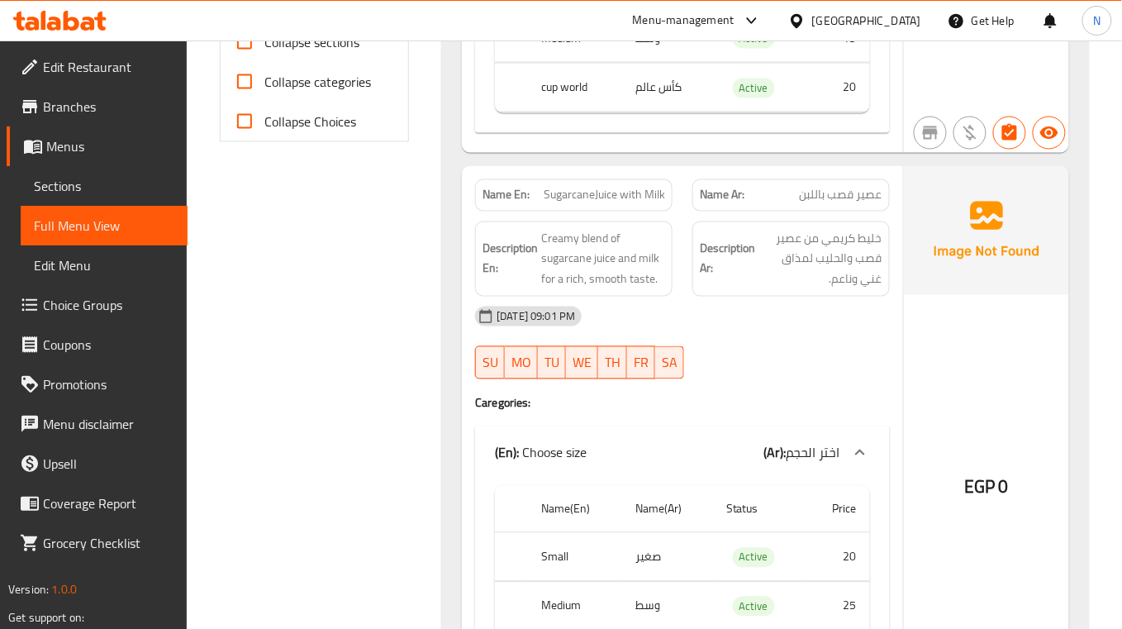
click at [297, 50] on span "Collapse sections" at bounding box center [311, 42] width 95 height 20
click at [264, 50] on input "Collapse sections" at bounding box center [245, 42] width 40 height 40
checkbox input "true"
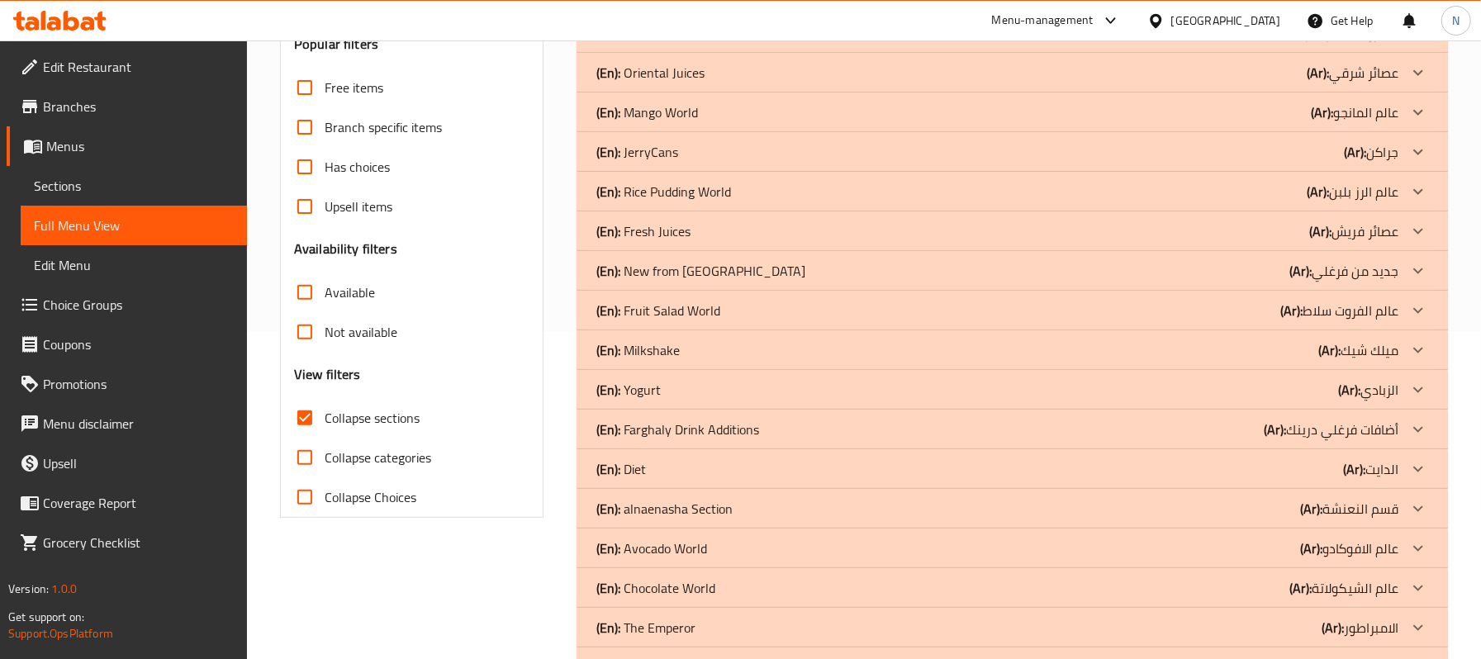
scroll to position [99, 0]
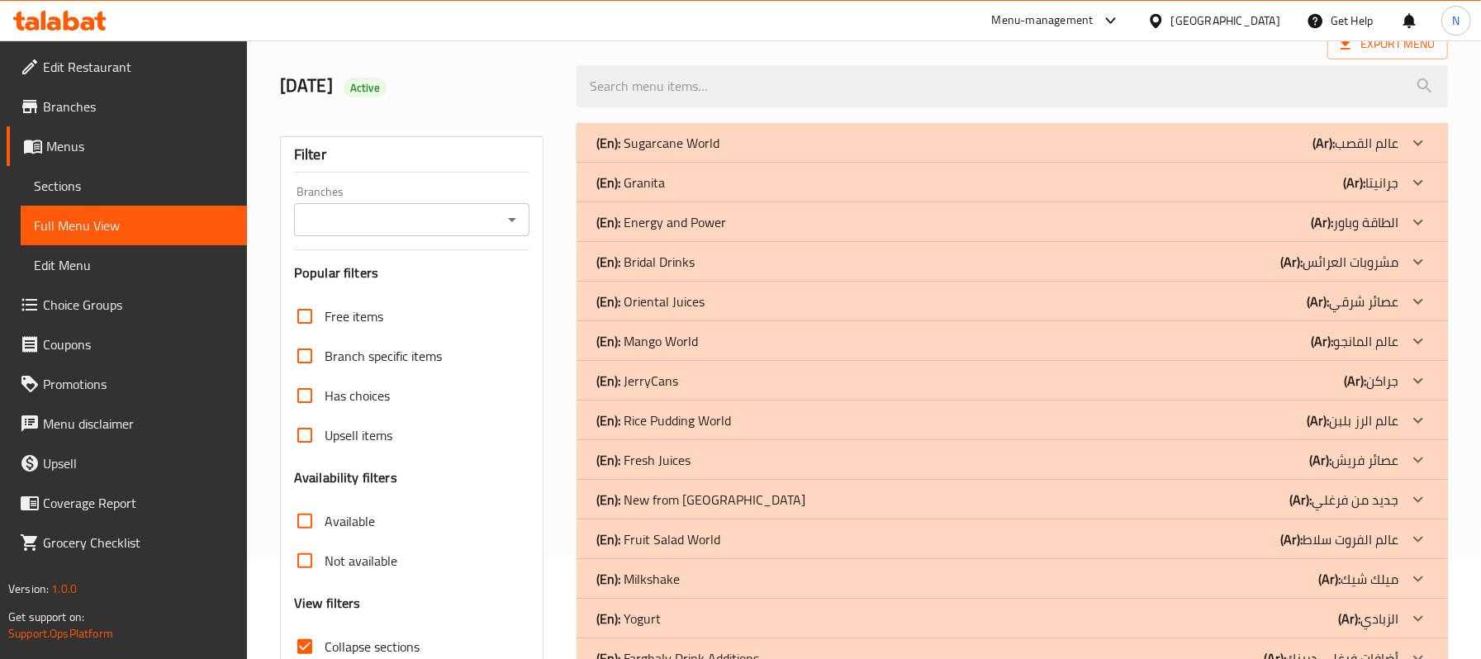
click at [544, 332] on div "Filter Branches Branches Popular filters Free items Branch specific items Has c…" at bounding box center [418, 539] width 297 height 853
click at [1386, 461] on p "(Ar): عصائر فريش" at bounding box center [1353, 460] width 89 height 20
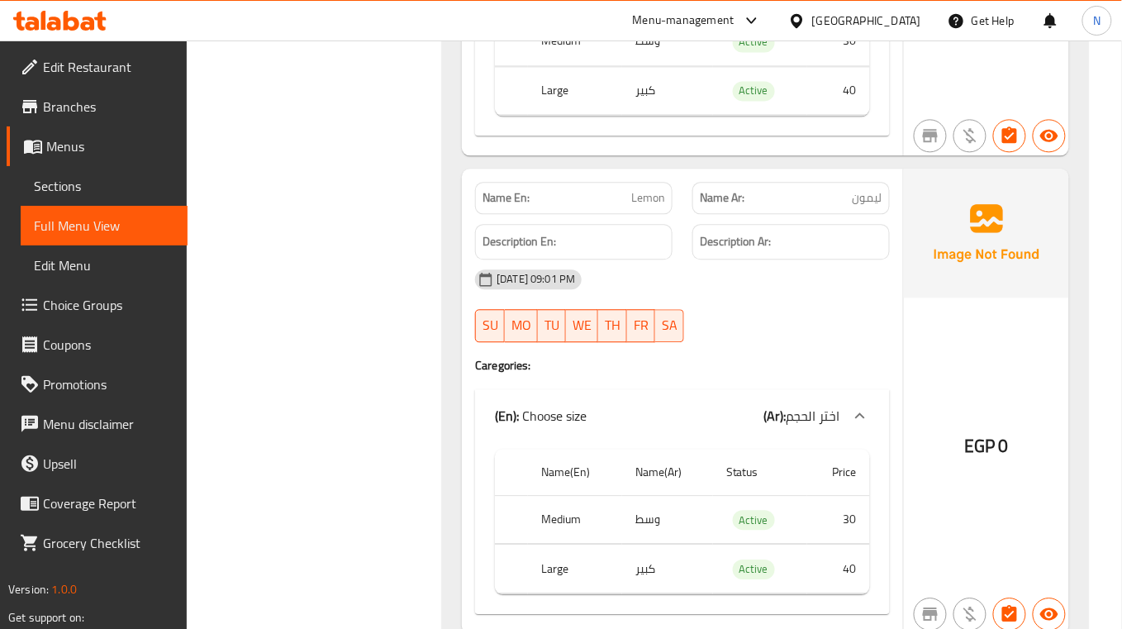
scroll to position [980, 0]
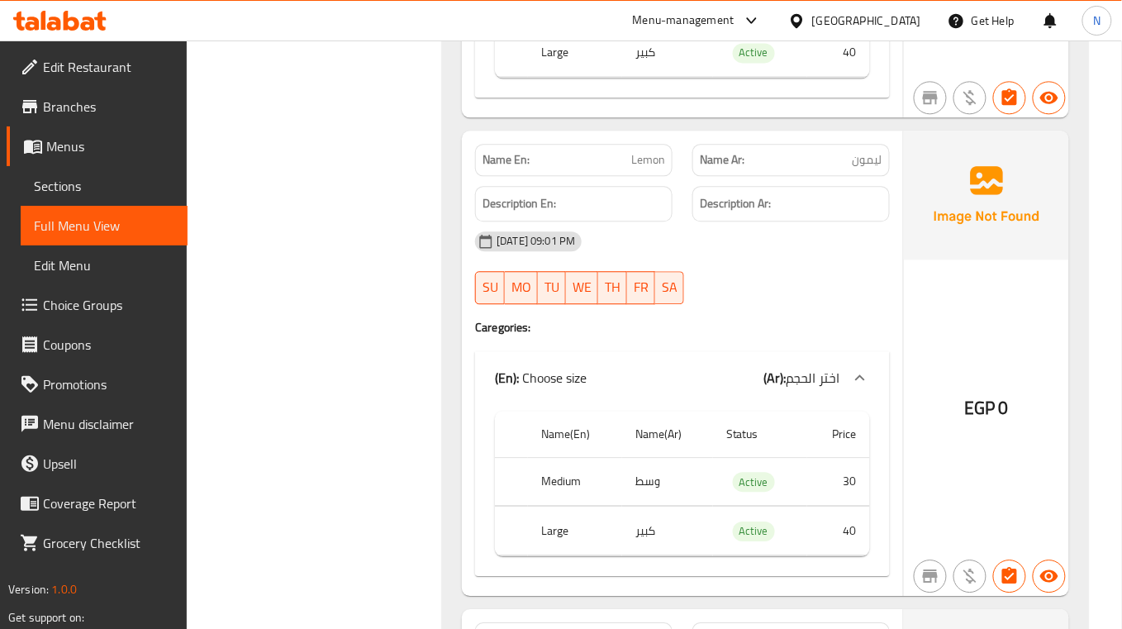
click at [643, 169] on span "Lemon" at bounding box center [648, 159] width 34 height 17
copy span "Lemon"
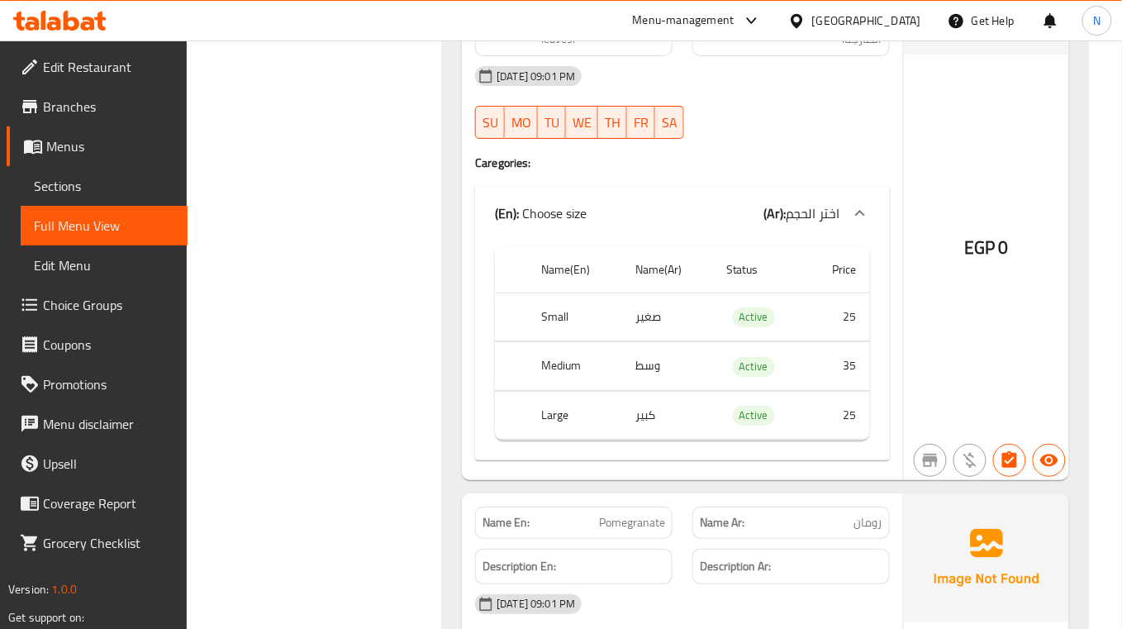
scroll to position [1531, 0]
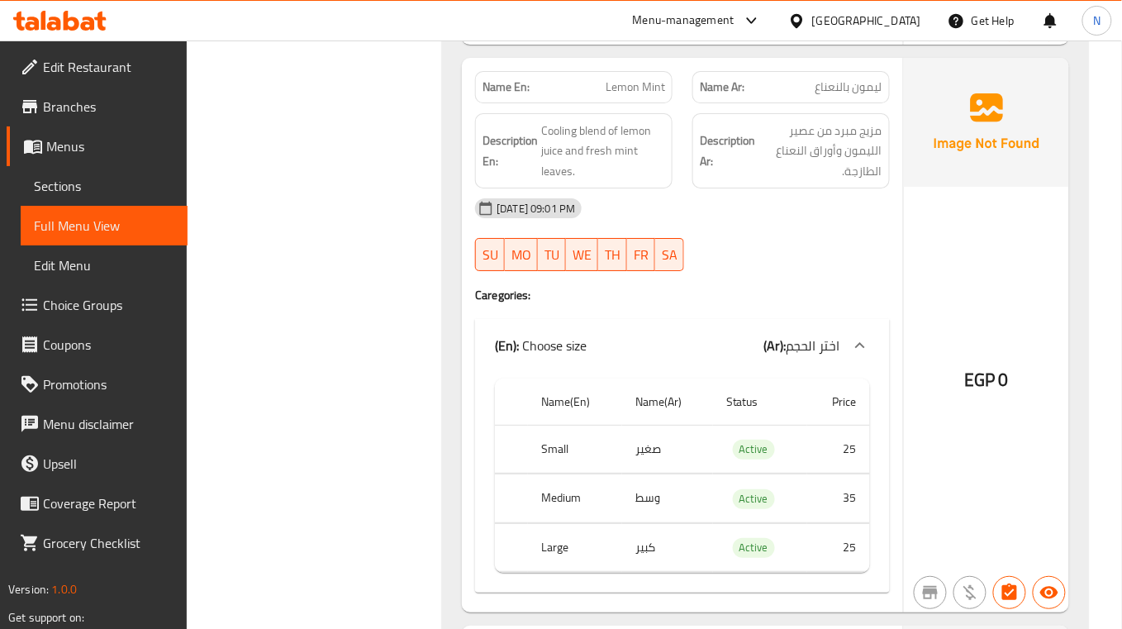
click at [636, 83] on span "Lemon Mint" at bounding box center [635, 86] width 59 height 17
copy span "Lemon Mint"
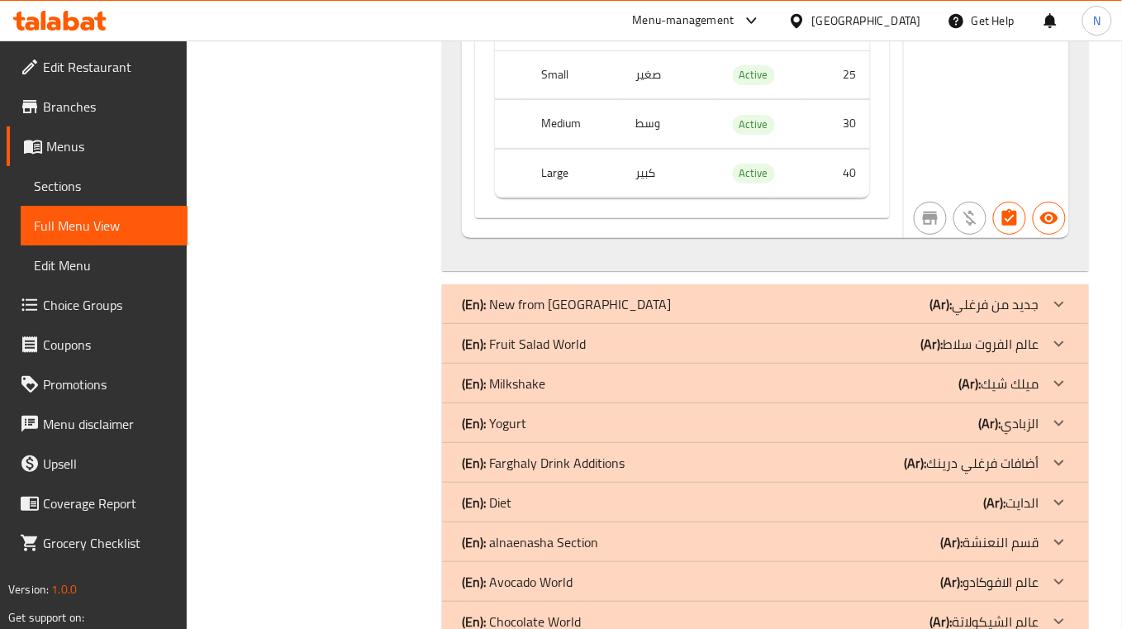
scroll to position [8581, 0]
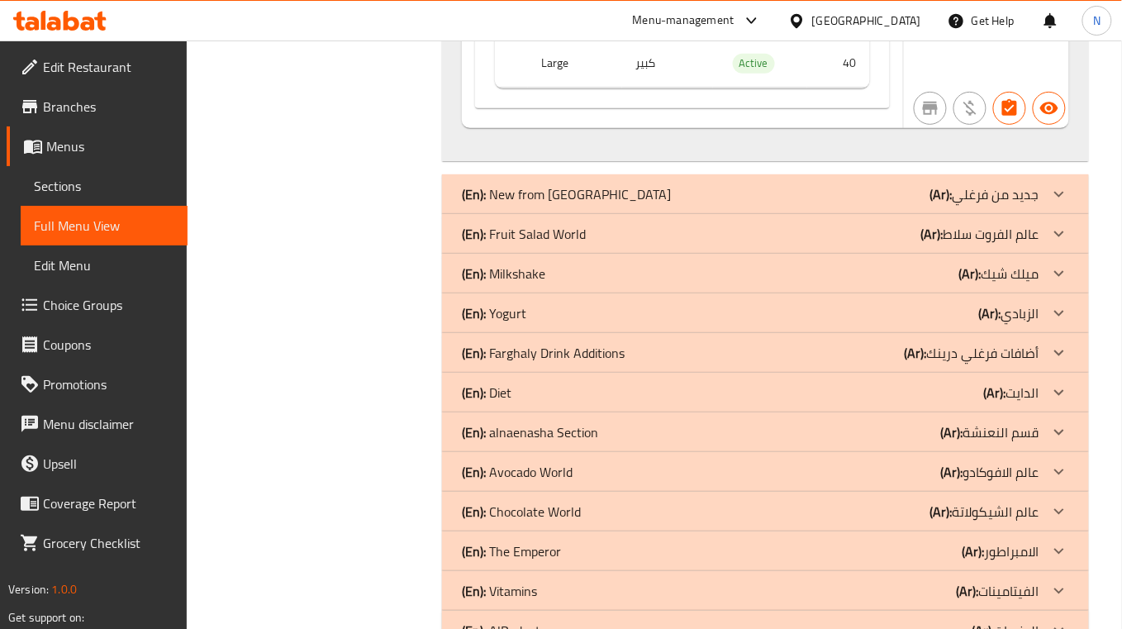
click at [810, 244] on div "(En): Fruit Salad World (Ar): عالم الفروت سلاط" at bounding box center [750, 234] width 577 height 20
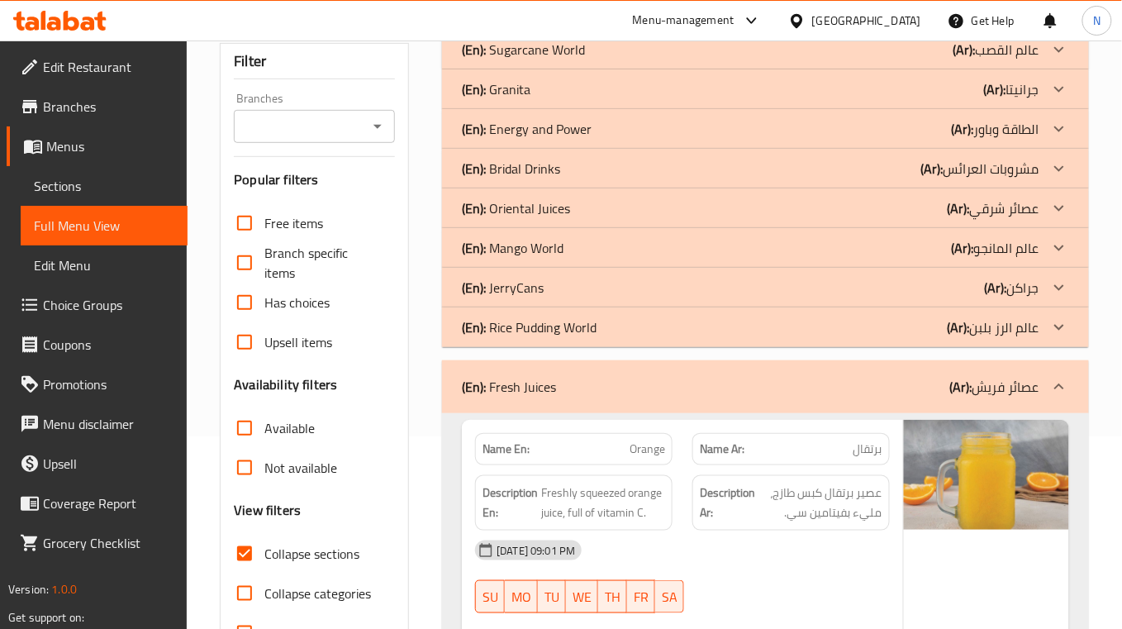
scroll to position [0, 0]
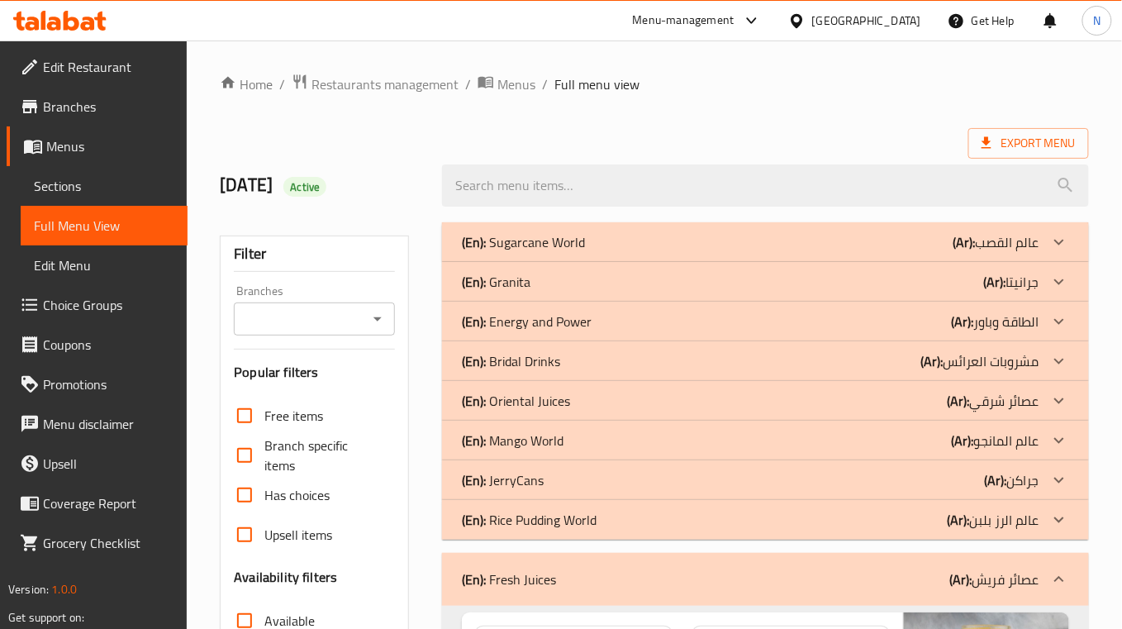
click at [803, 228] on div "(En): Sugarcane World (Ar): عالم القصب" at bounding box center [765, 242] width 647 height 40
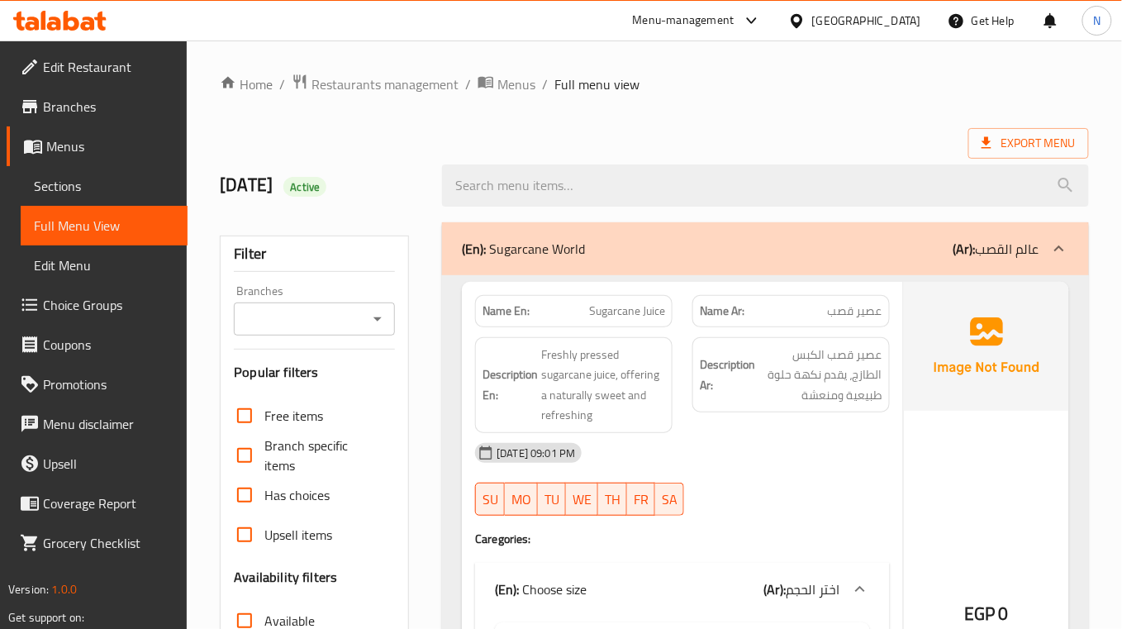
click at [863, 146] on div "Export Menu" at bounding box center [654, 143] width 869 height 31
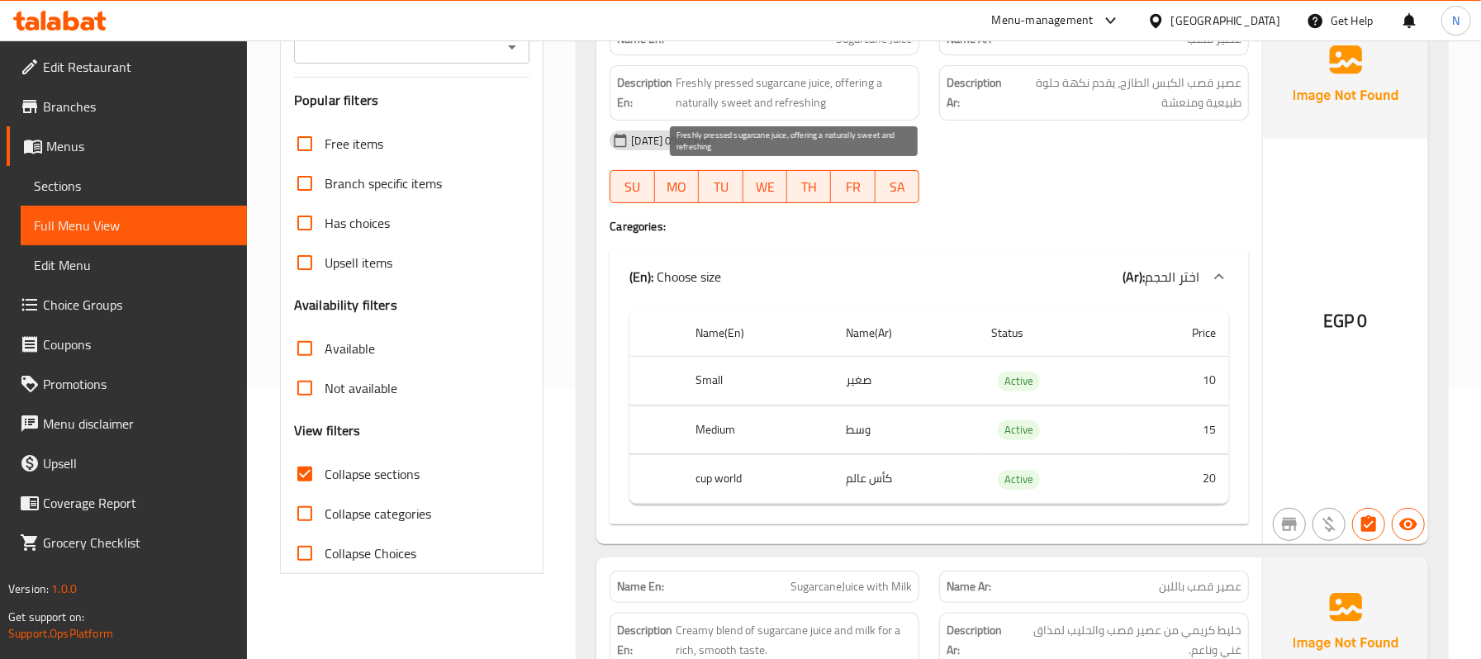
scroll to position [220, 0]
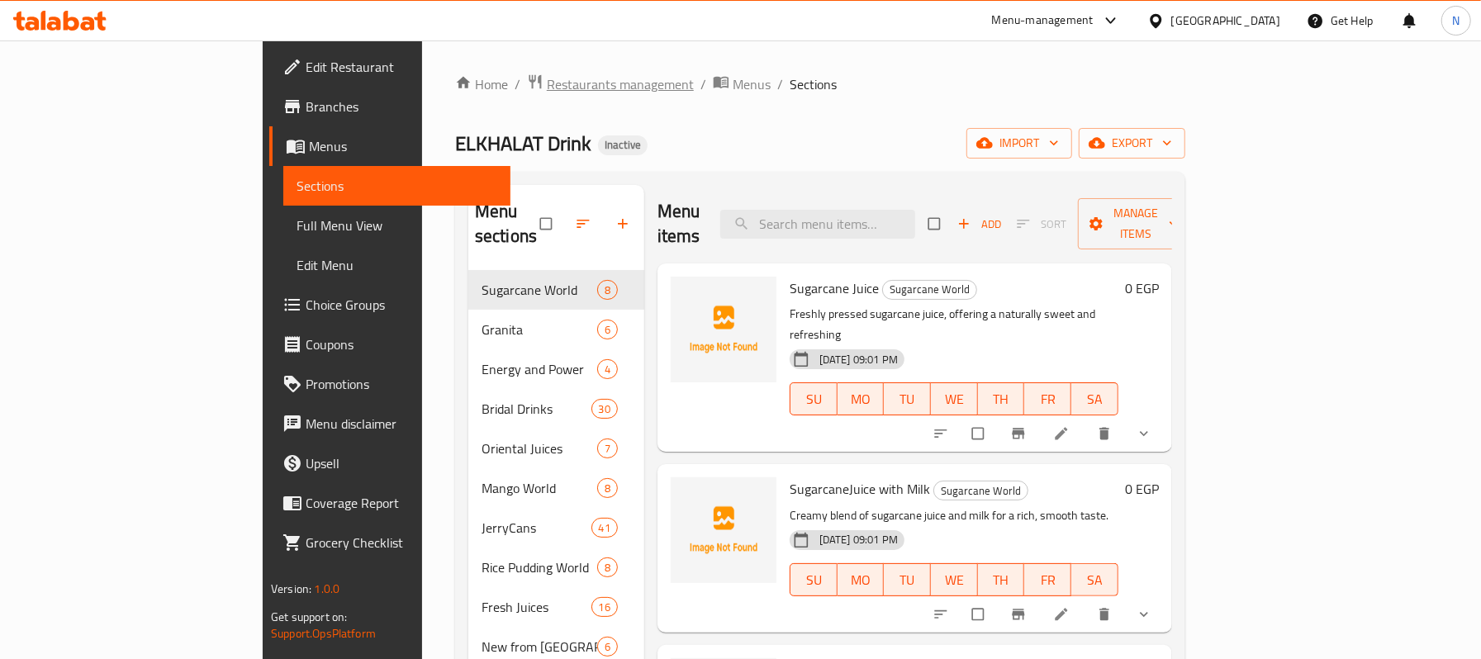
click at [547, 93] on span "Restaurants management" at bounding box center [620, 84] width 147 height 20
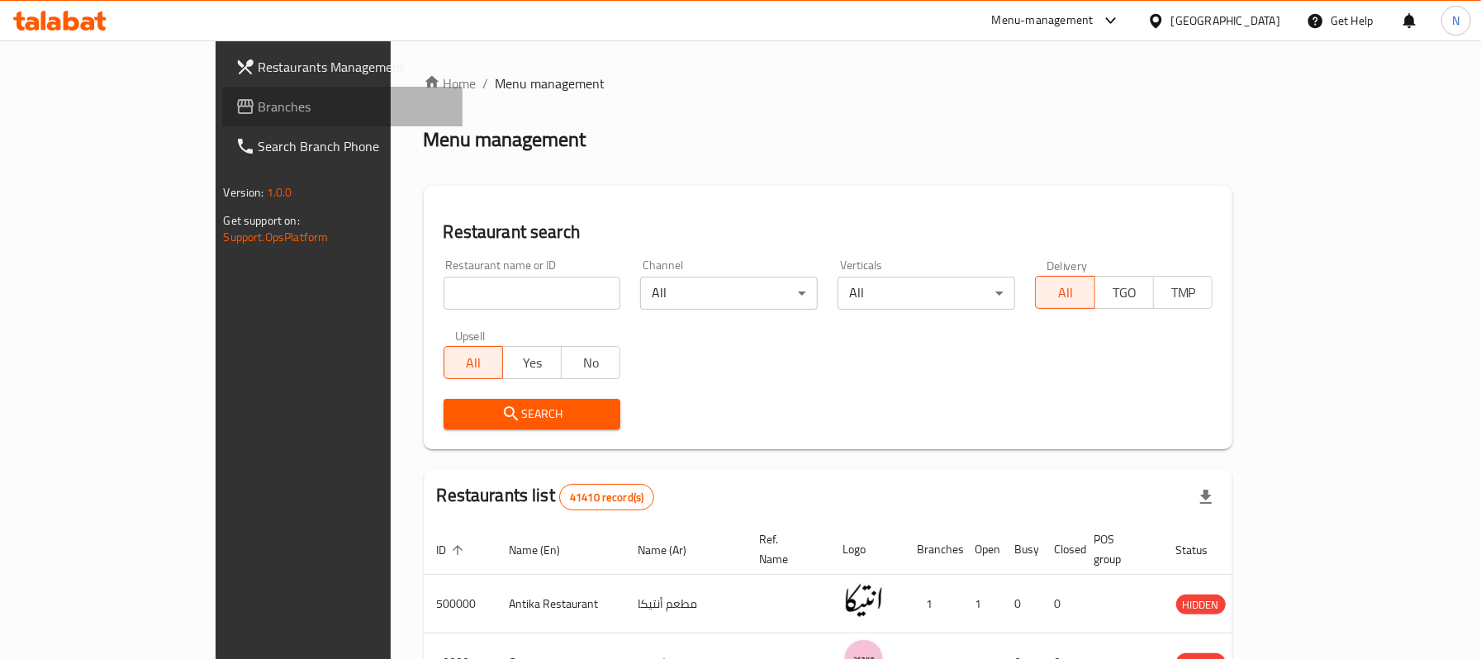
click at [259, 97] on span "Branches" at bounding box center [354, 107] width 191 height 20
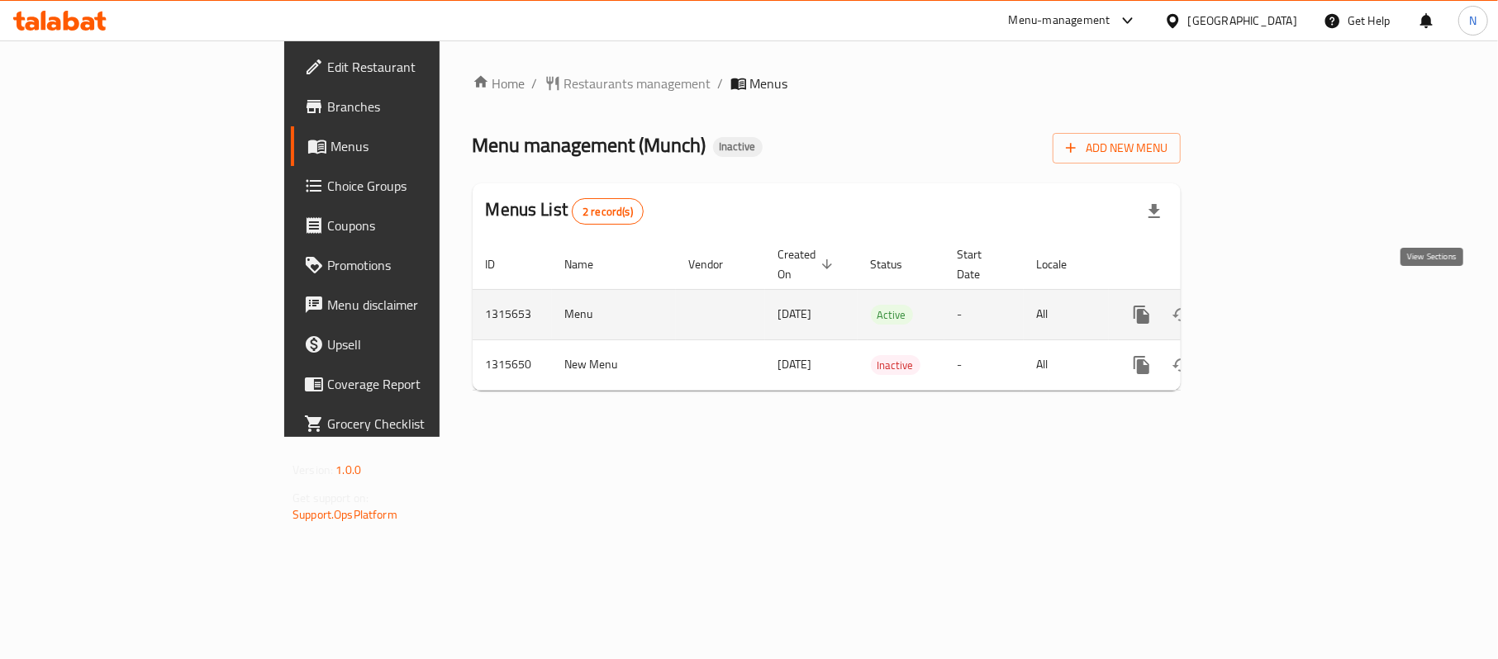
click at [1271, 305] on icon "enhanced table" at bounding box center [1261, 315] width 20 height 20
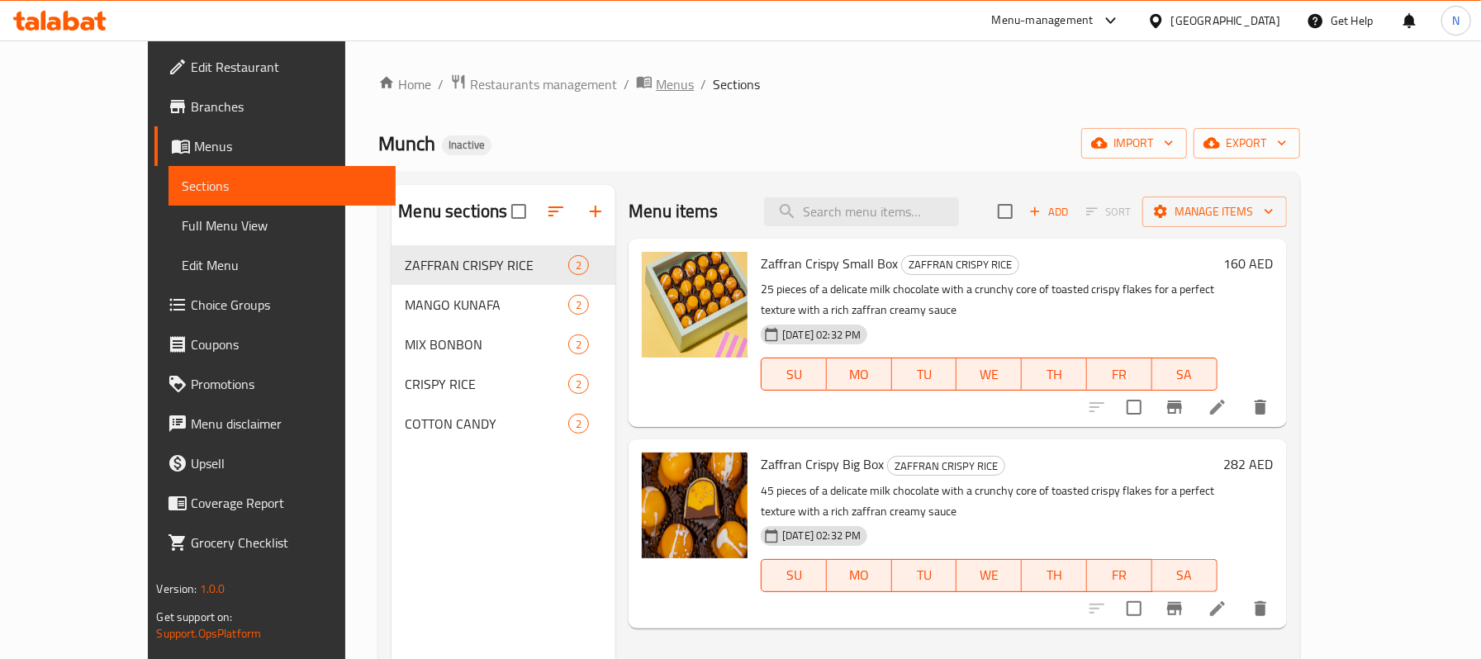
click at [656, 88] on span "Menus" at bounding box center [675, 84] width 38 height 20
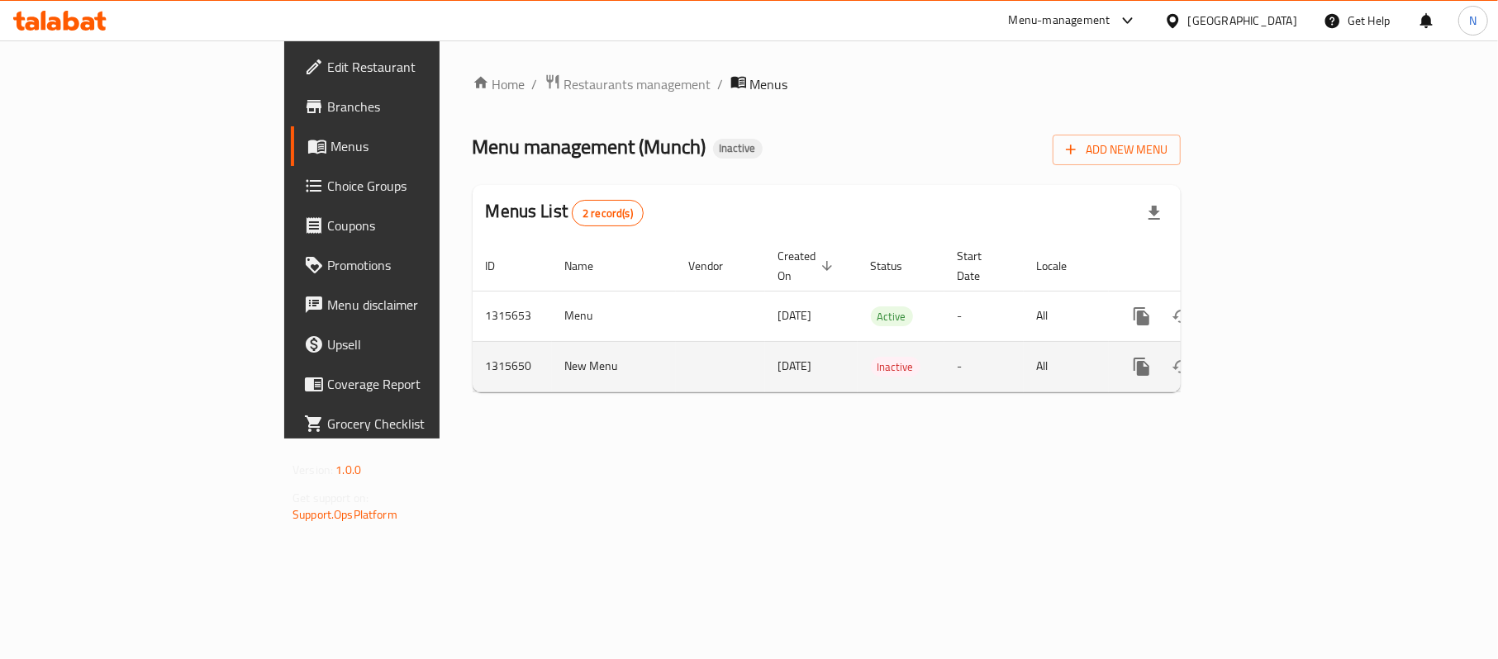
click at [1271, 360] on icon "enhanced table" at bounding box center [1261, 367] width 20 height 20
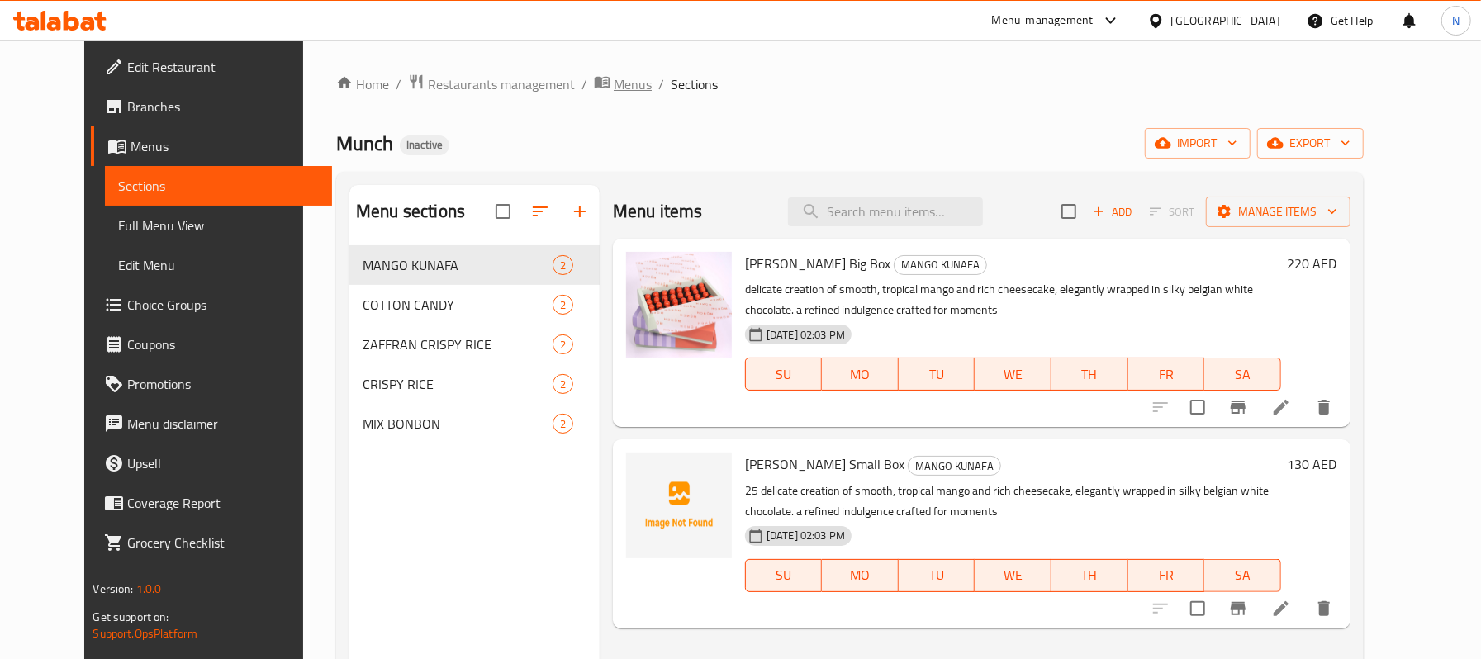
click at [614, 81] on span "Menus" at bounding box center [633, 84] width 38 height 20
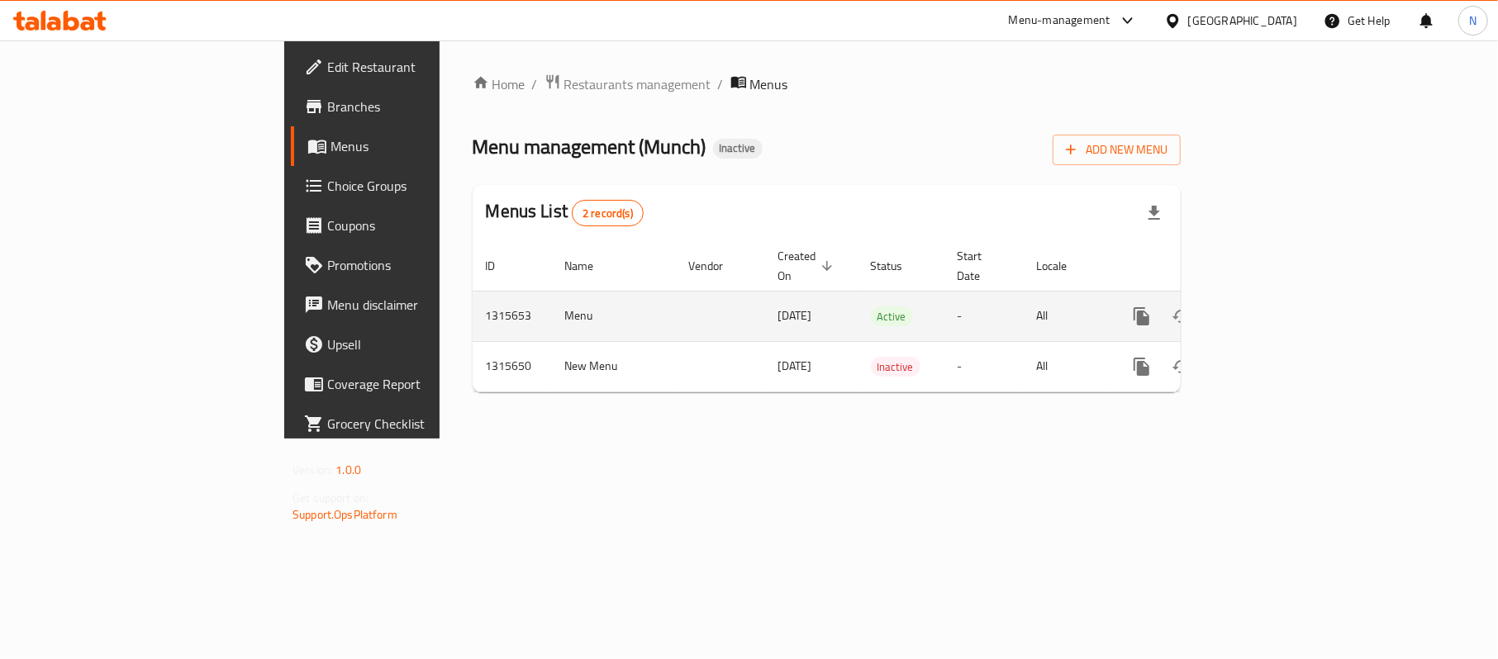
click at [1271, 307] on icon "enhanced table" at bounding box center [1261, 317] width 20 height 20
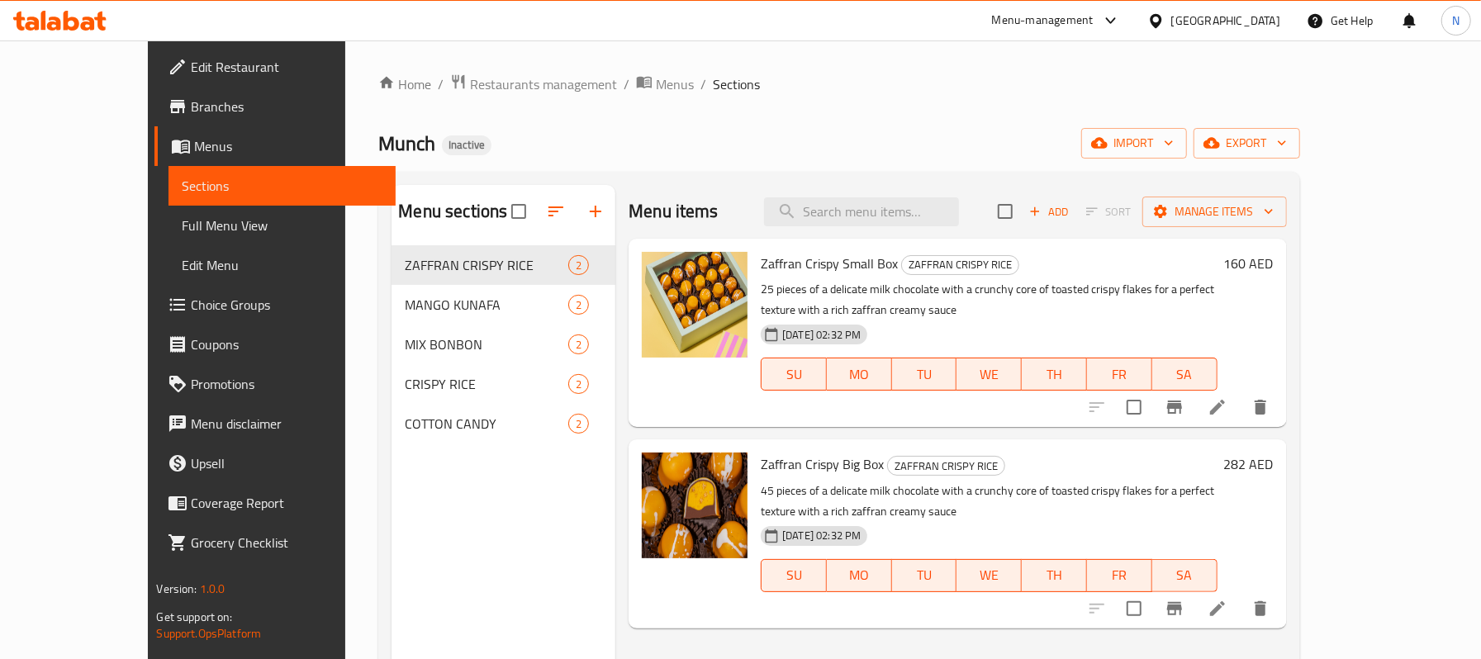
click at [182, 225] on span "Full Menu View" at bounding box center [282, 226] width 200 height 20
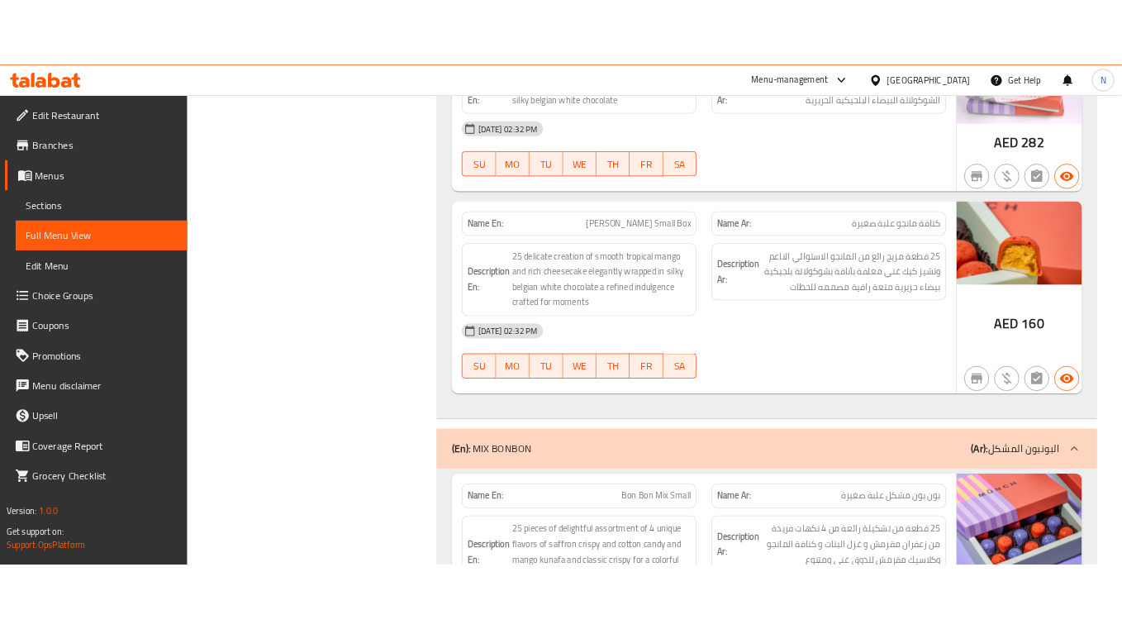
scroll to position [711, 0]
